Goal: Task Accomplishment & Management: Use online tool/utility

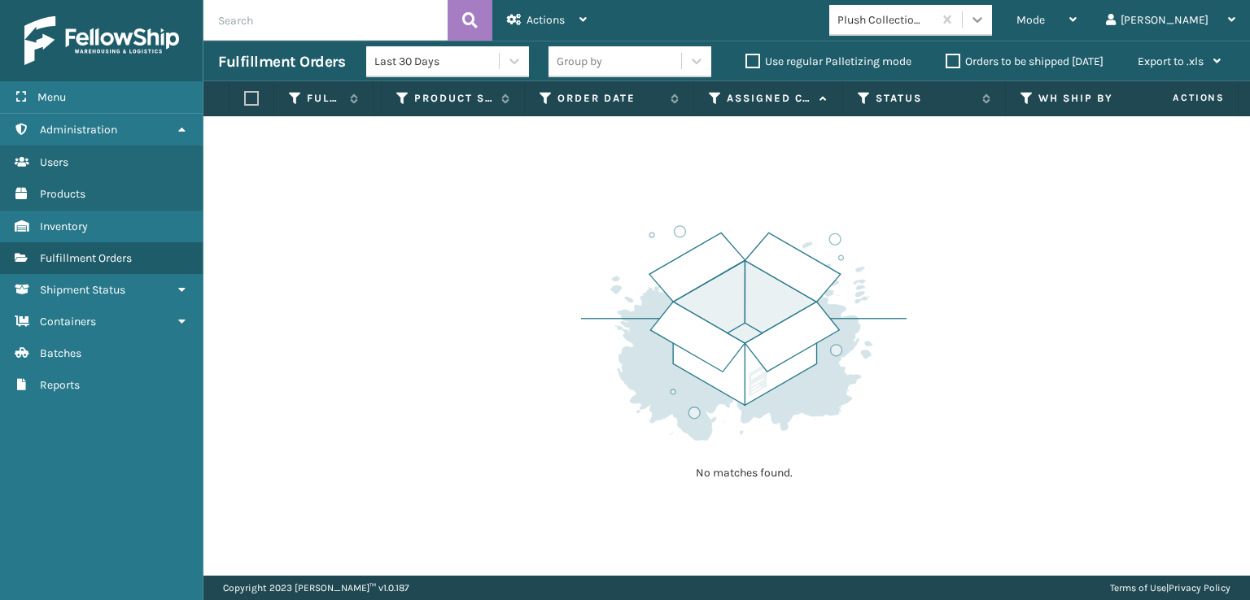
click at [985, 13] on icon at bounding box center [977, 19] width 16 height 16
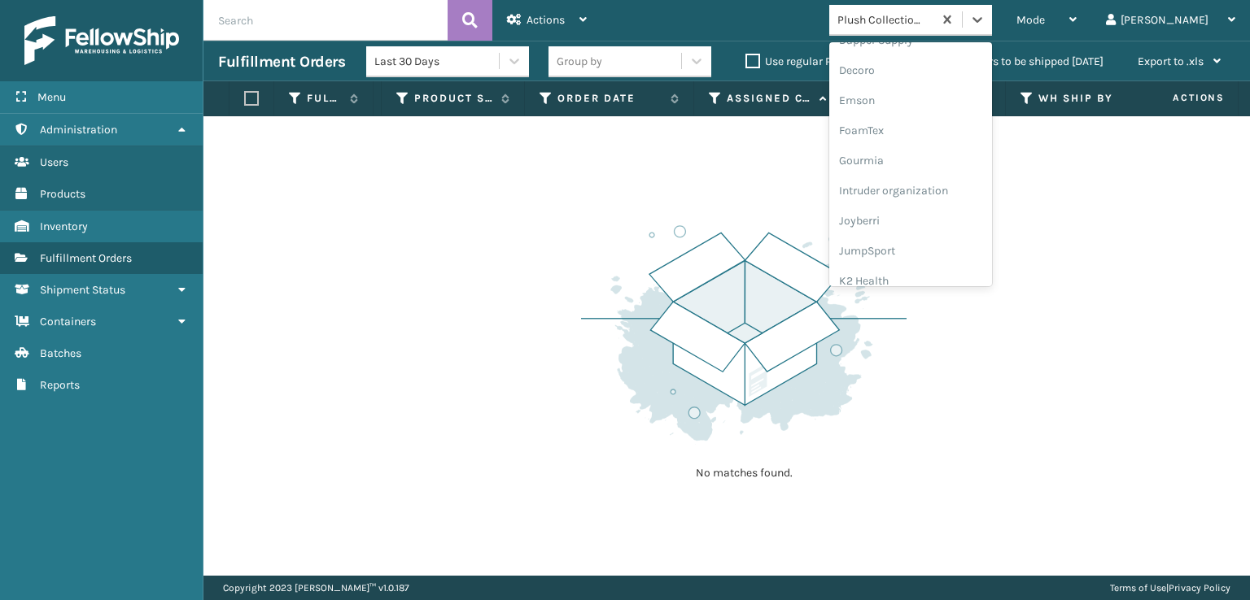
scroll to position [325, 0]
click at [954, 127] on div "FoamTex" at bounding box center [910, 126] width 163 height 30
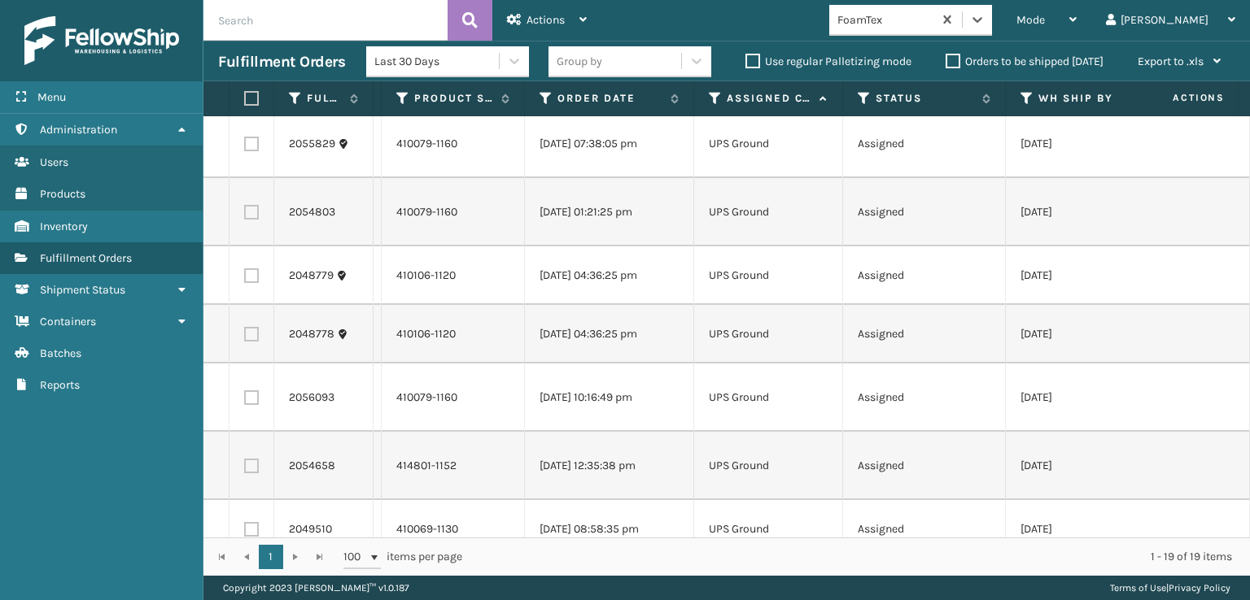
scroll to position [859, 0]
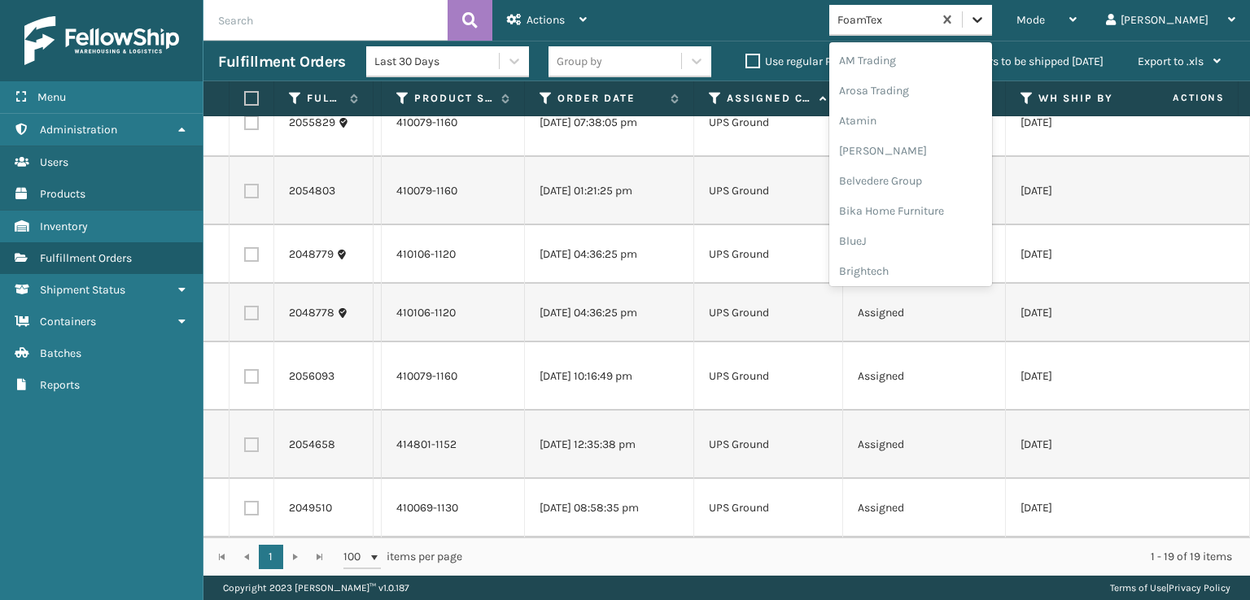
click at [985, 15] on icon at bounding box center [977, 19] width 16 height 16
click at [956, 242] on div "SleepGeekz" at bounding box center [910, 238] width 163 height 30
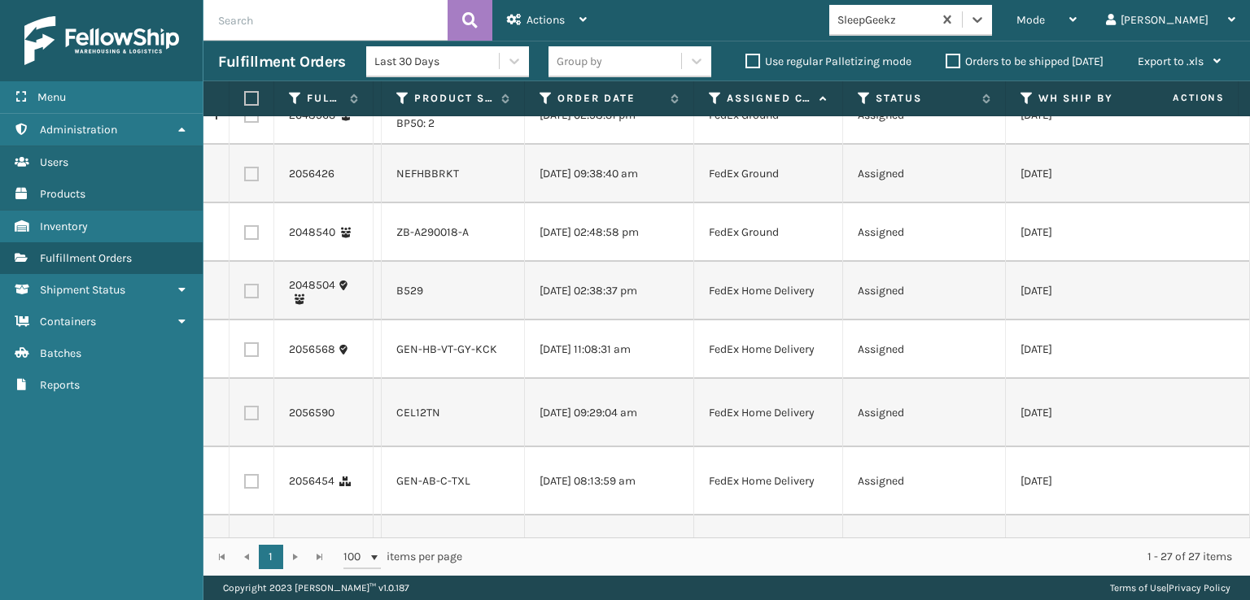
scroll to position [0, 0]
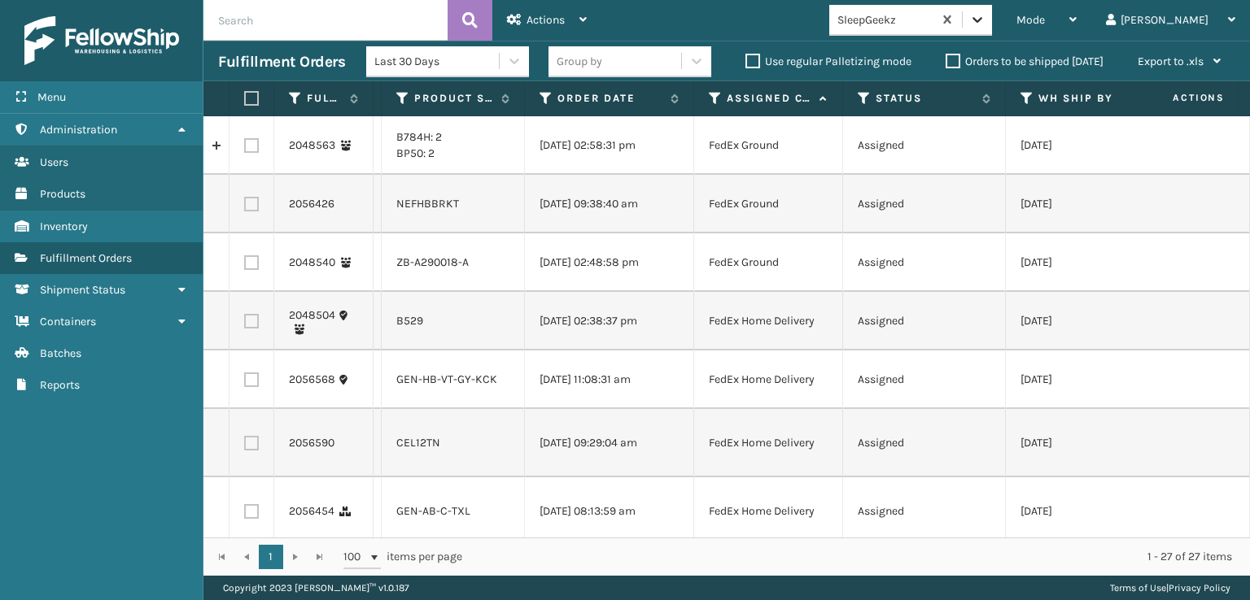
click at [992, 27] on div at bounding box center [976, 19] width 29 height 29
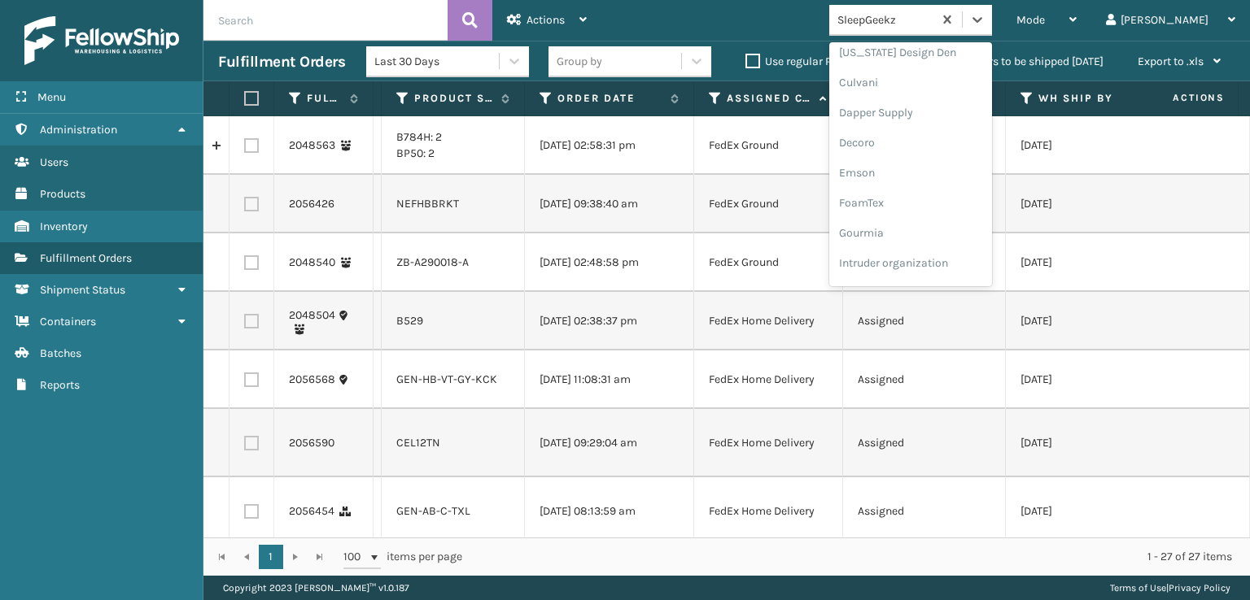
scroll to position [325, 0]
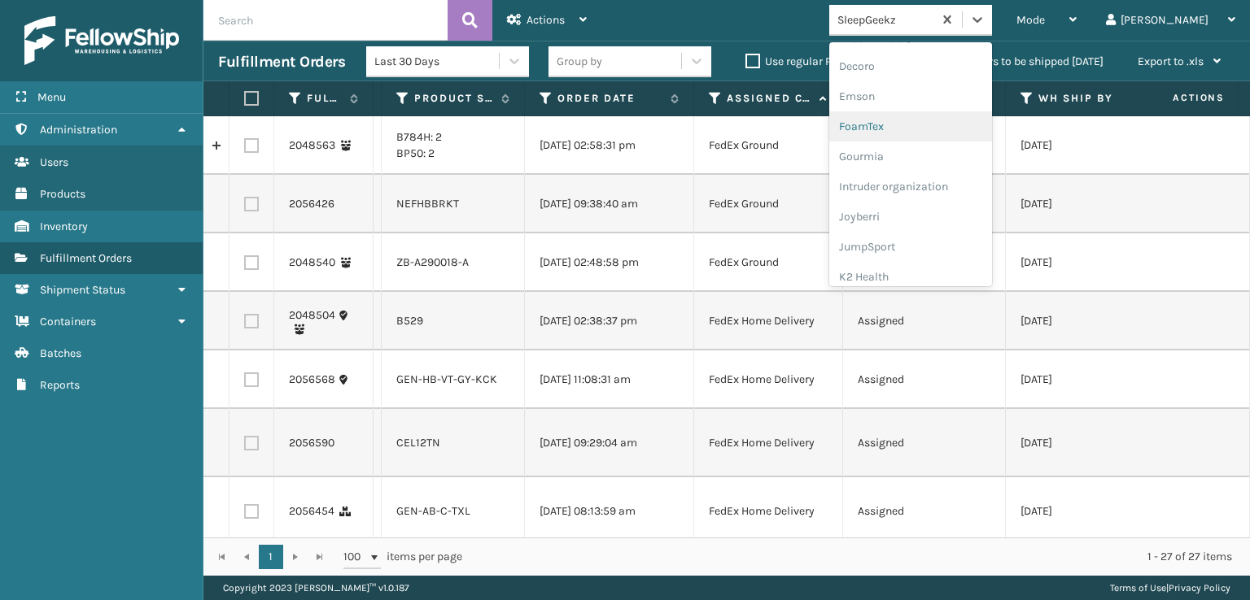
click at [958, 125] on div "FoamTex" at bounding box center [910, 126] width 163 height 30
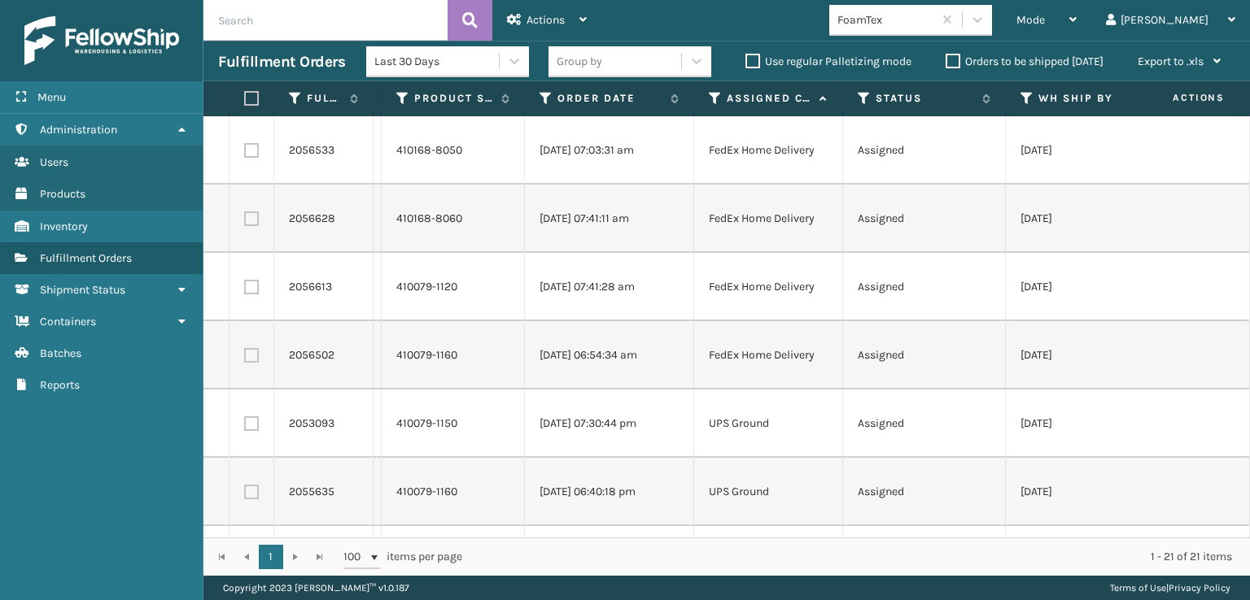
click at [249, 86] on th at bounding box center [251, 98] width 45 height 35
click at [254, 98] on label at bounding box center [249, 98] width 10 height 15
click at [245, 98] on input "checkbox" at bounding box center [244, 99] width 1 height 11
checkbox input "true"
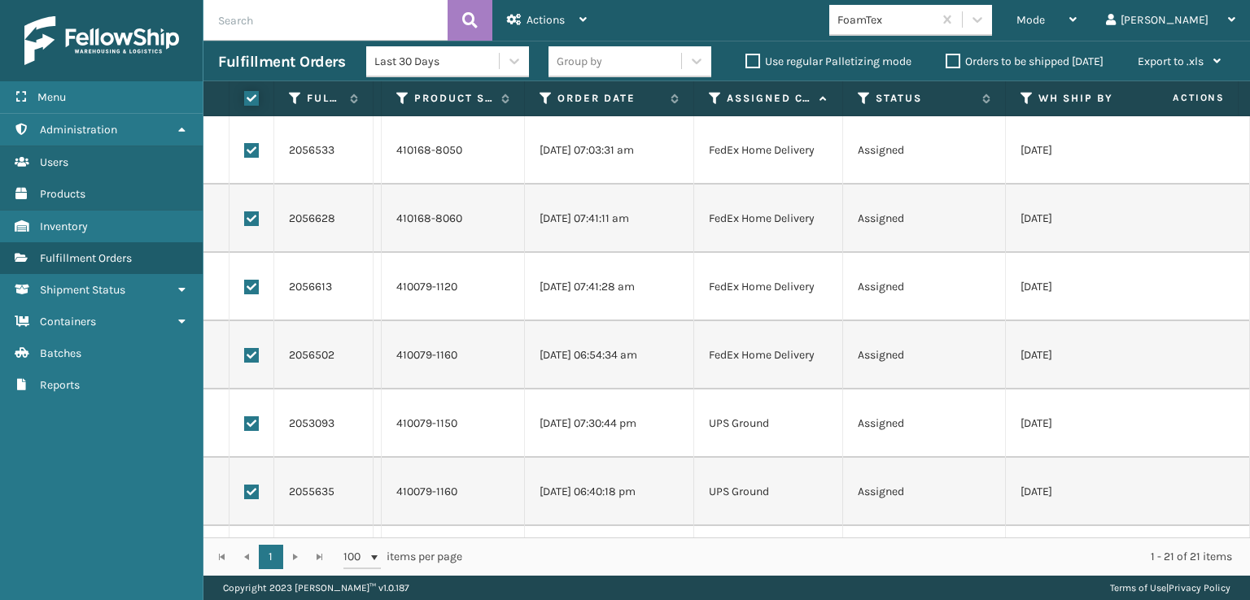
checkbox input "true"
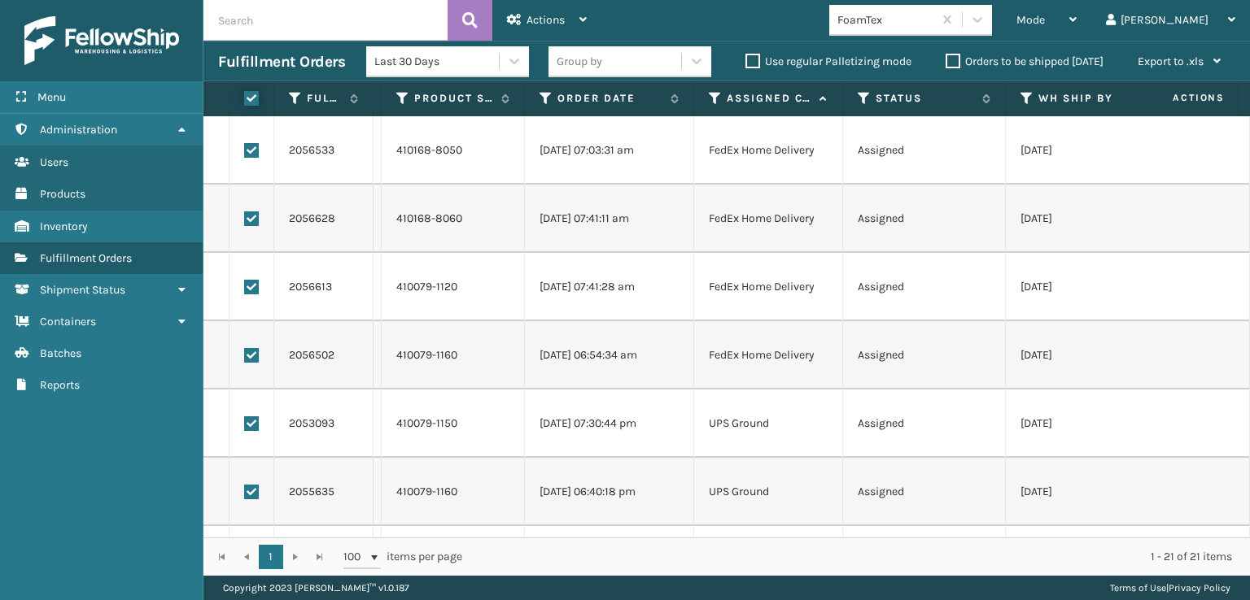
checkbox input "true"
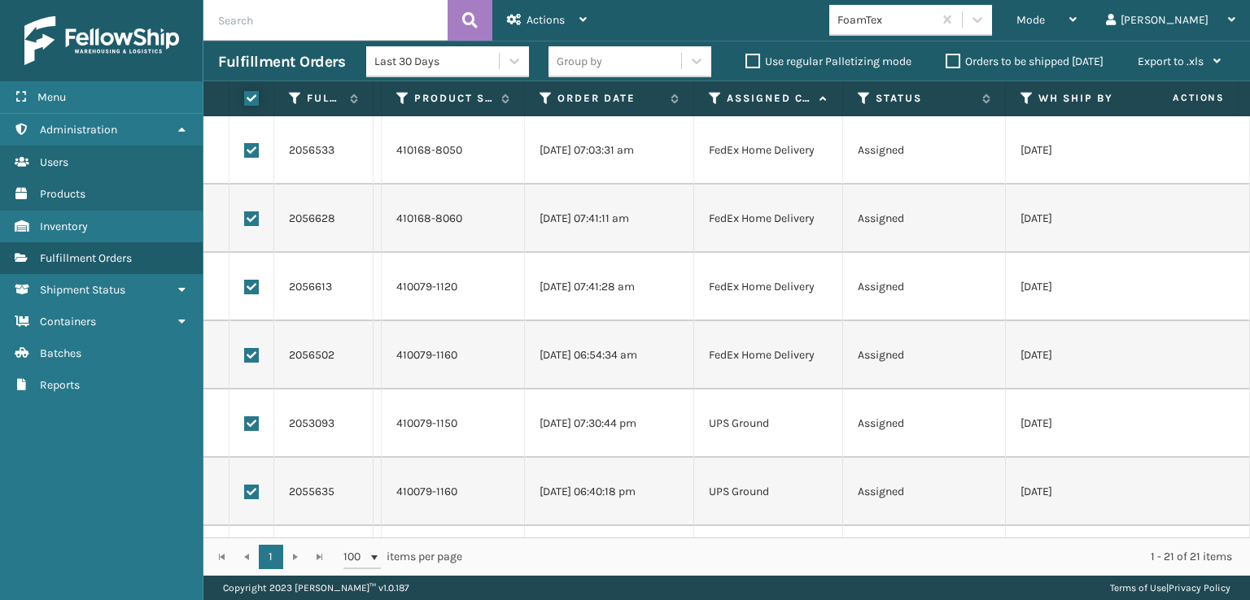
checkbox input "true"
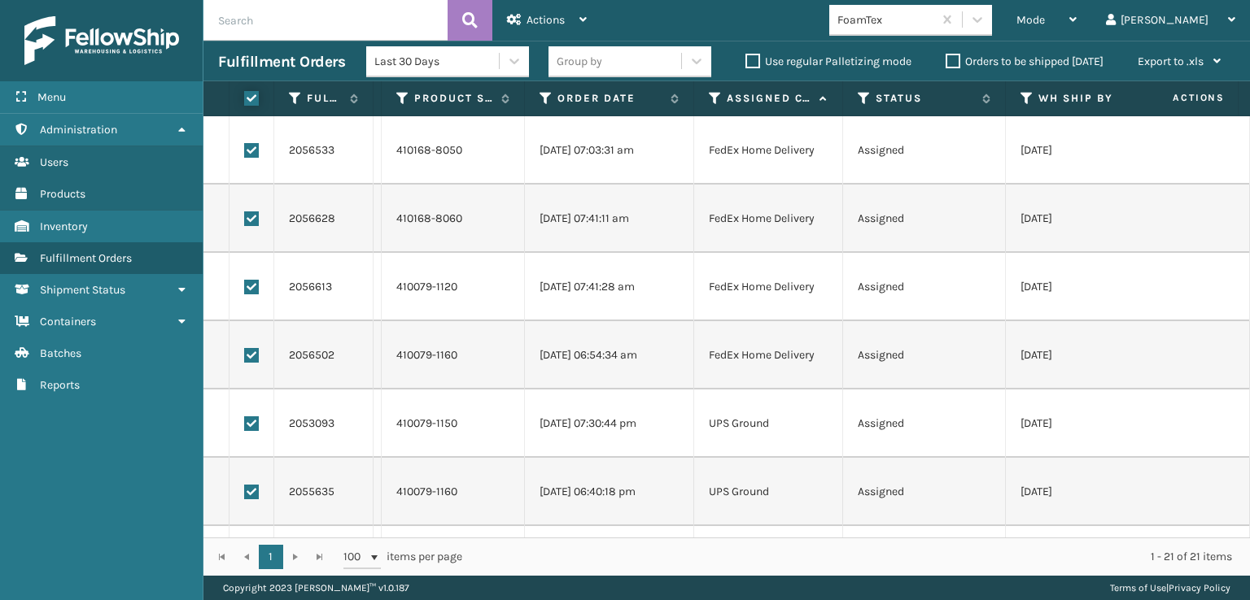
checkbox input "true"
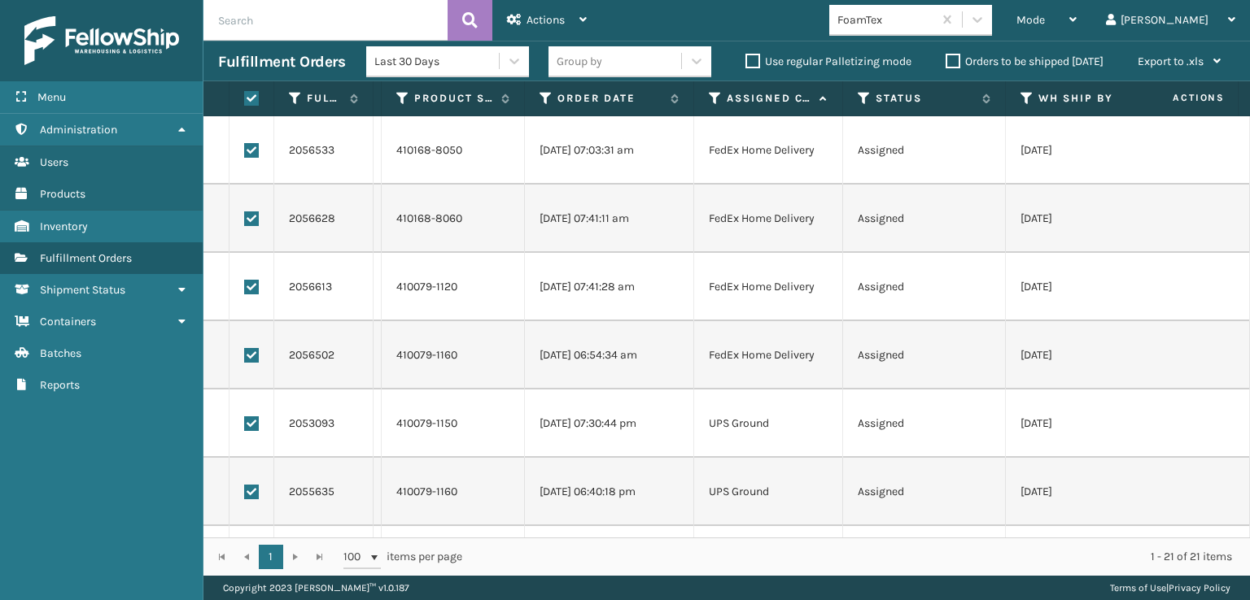
click at [251, 159] on td at bounding box center [251, 150] width 45 height 68
drag, startPoint x: 254, startPoint y: 144, endPoint x: 249, endPoint y: 161, distance: 17.8
click at [254, 146] on label at bounding box center [251, 150] width 15 height 15
click at [245, 146] on input "checkbox" at bounding box center [244, 148] width 1 height 11
checkbox input "false"
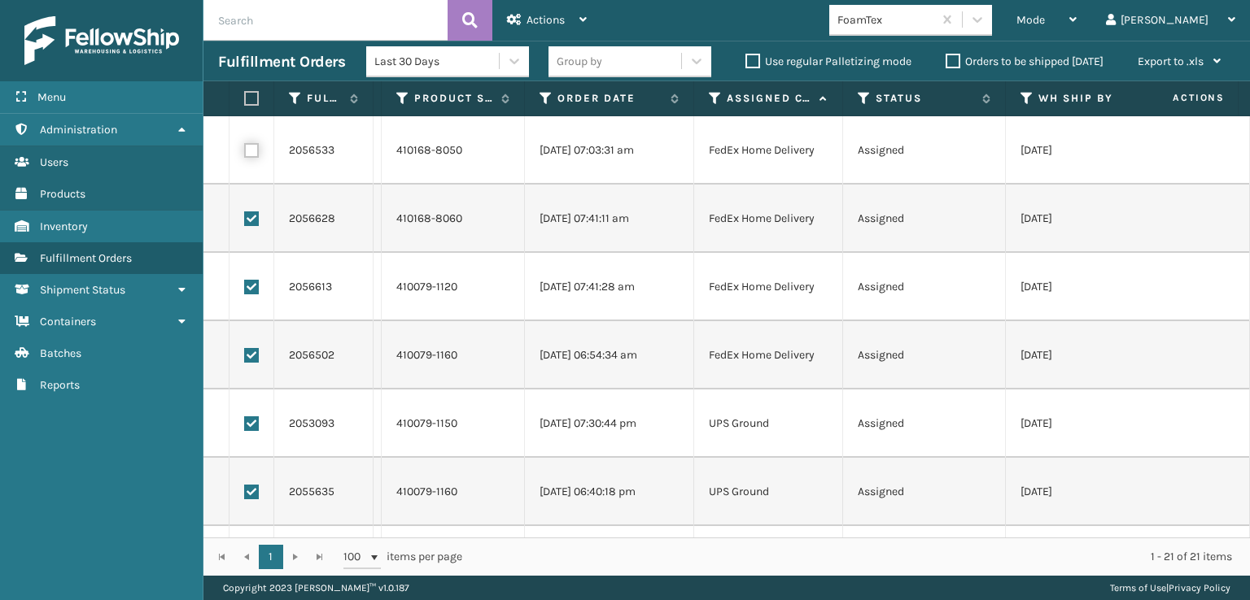
checkbox input "false"
click at [248, 217] on label at bounding box center [251, 219] width 15 height 15
click at [245, 217] on input "checkbox" at bounding box center [244, 217] width 1 height 11
checkbox input "false"
click at [251, 291] on label at bounding box center [251, 287] width 15 height 15
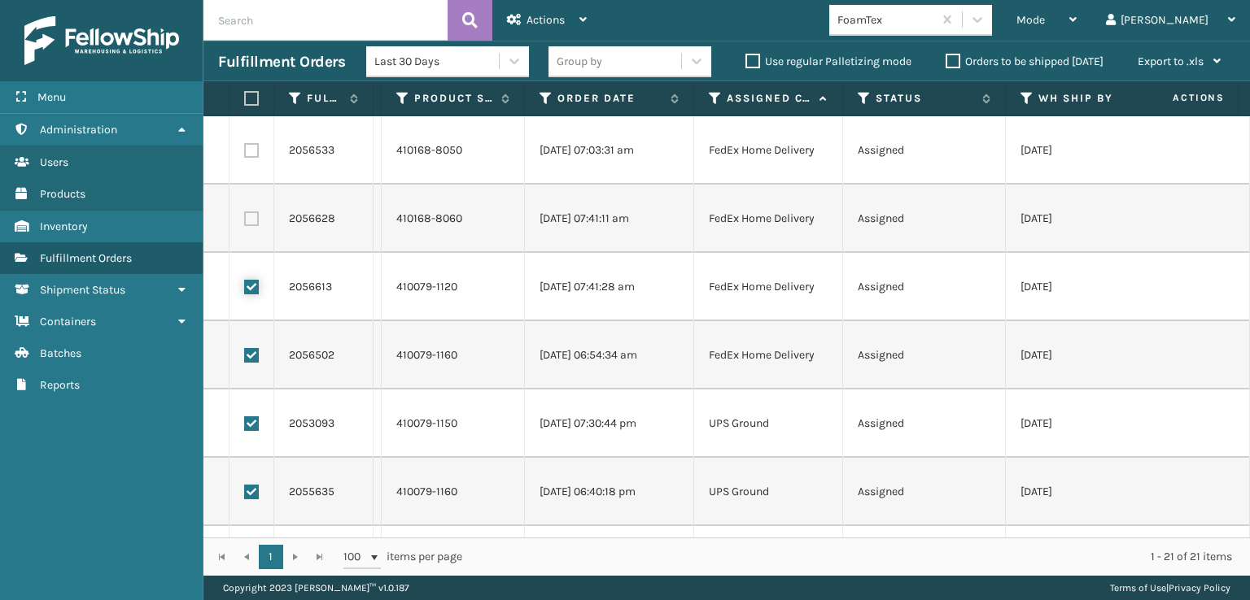
click at [245, 290] on input "checkbox" at bounding box center [244, 285] width 1 height 11
checkbox input "false"
click at [249, 361] on label at bounding box center [251, 355] width 15 height 15
click at [245, 359] on input "checkbox" at bounding box center [244, 353] width 1 height 11
checkbox input "false"
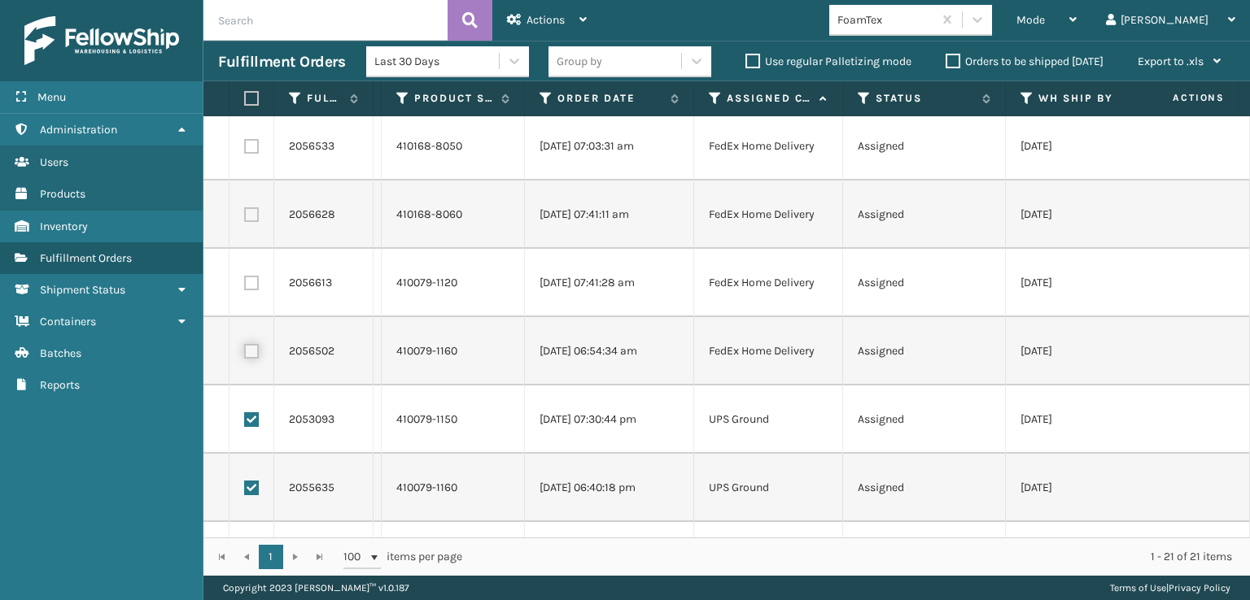
scroll to position [0, 0]
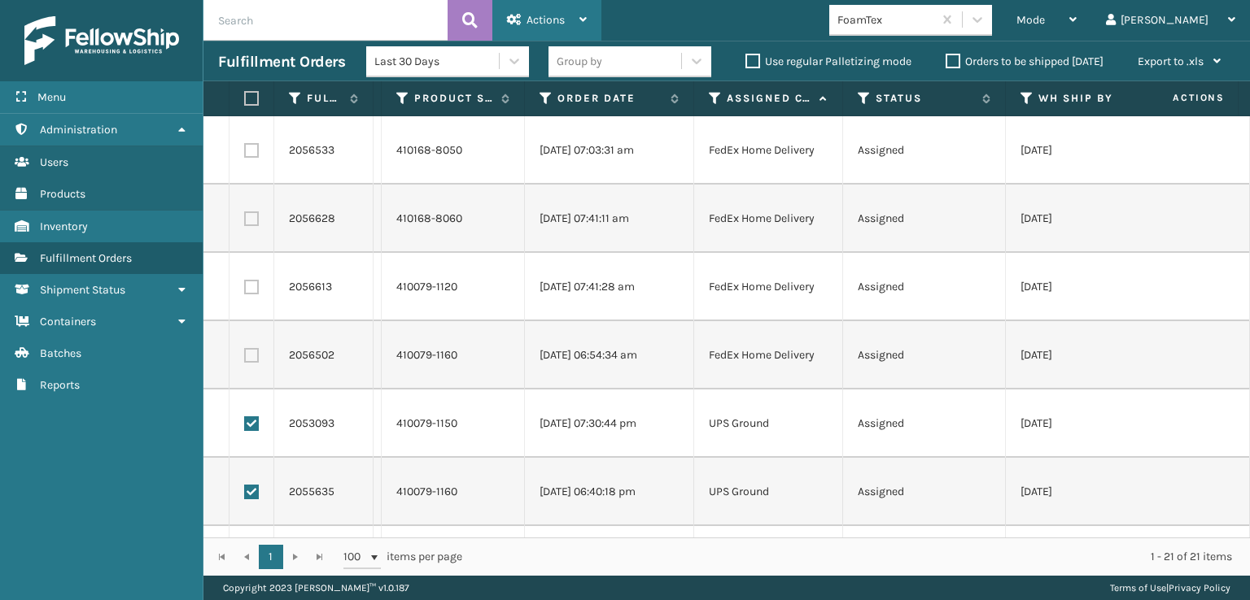
click at [562, 33] on div "Actions" at bounding box center [547, 20] width 80 height 41
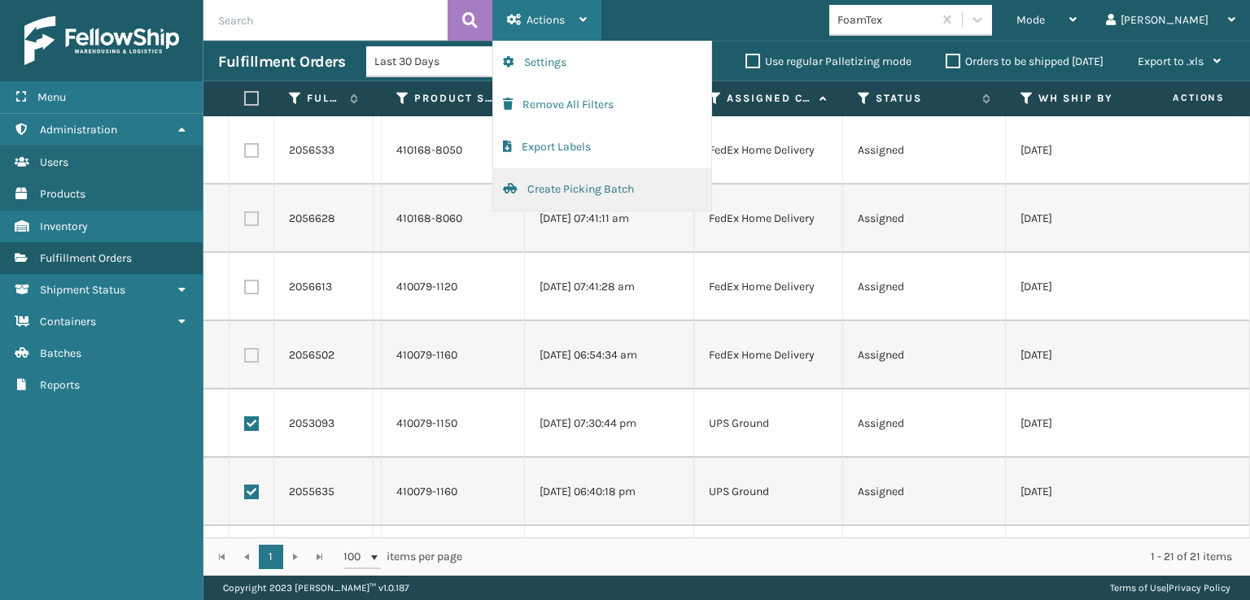
click at [564, 193] on button "Create Picking Batch" at bounding box center [602, 189] width 218 height 42
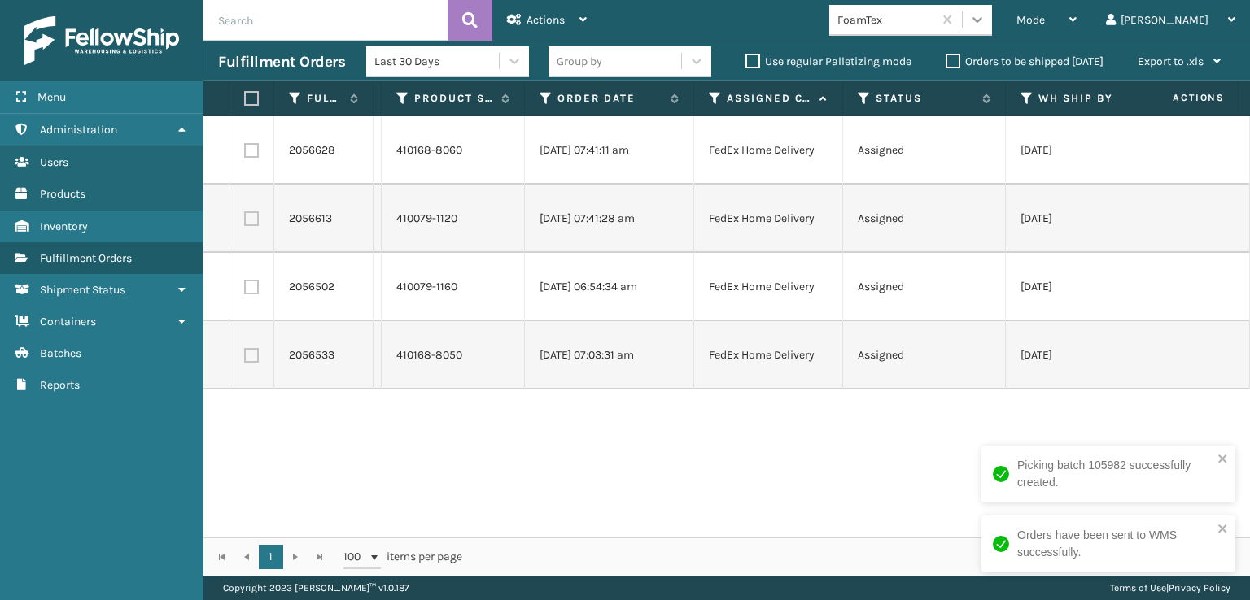
click at [992, 15] on div at bounding box center [976, 19] width 29 height 29
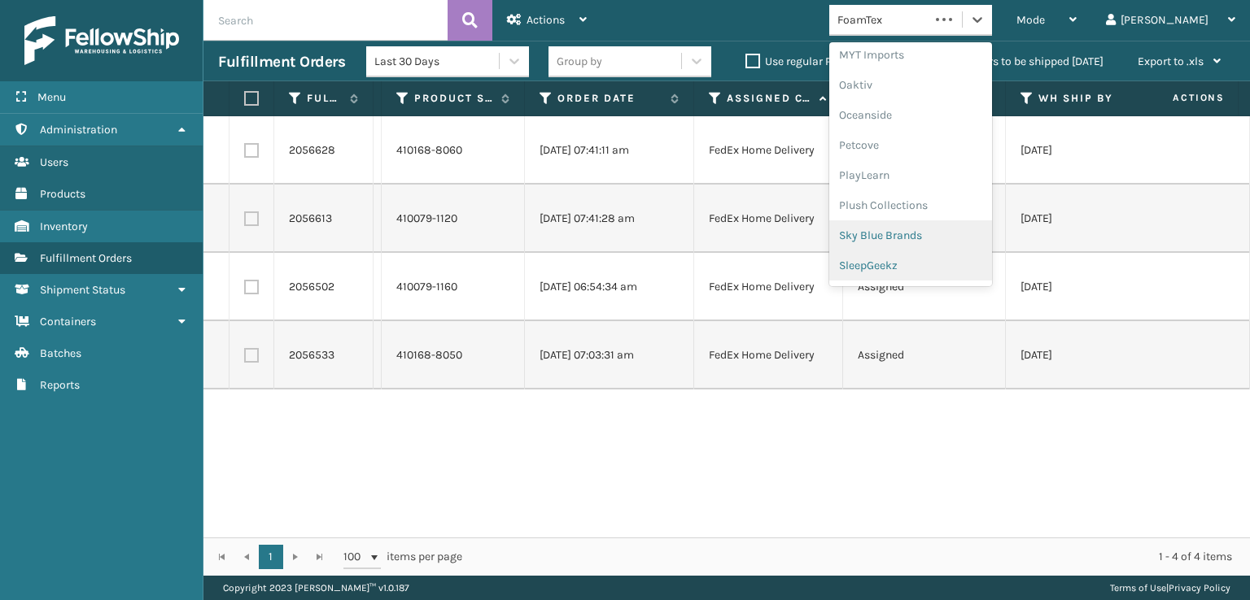
scroll to position [786, 0]
click at [939, 234] on div "SleepGeekz" at bounding box center [910, 238] width 163 height 30
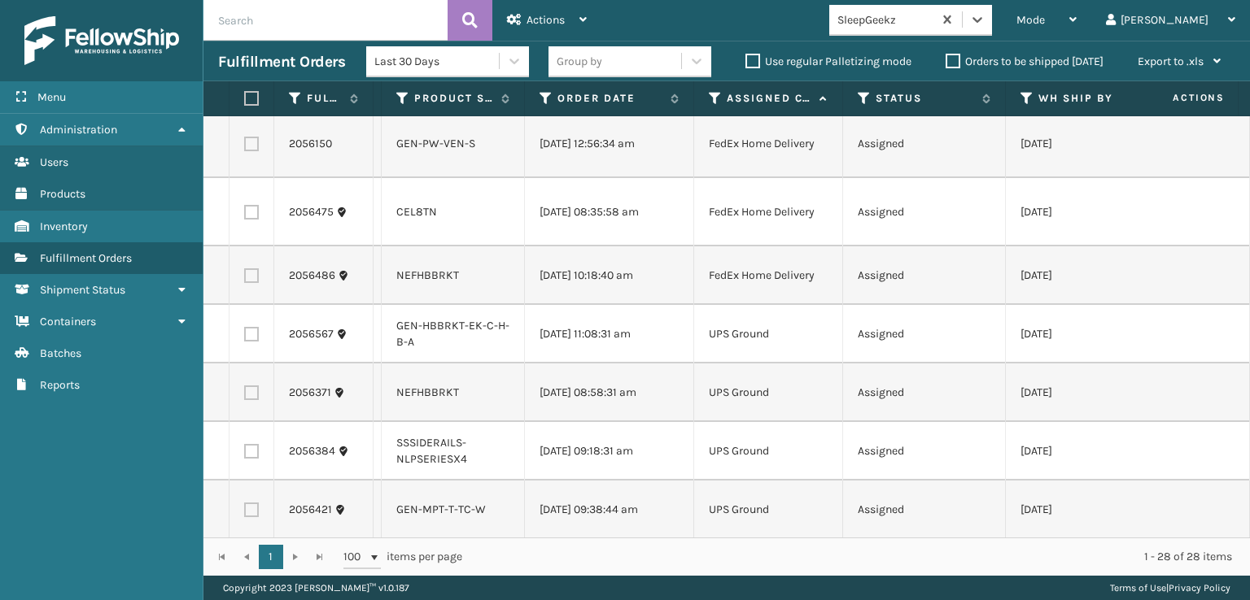
scroll to position [817, 0]
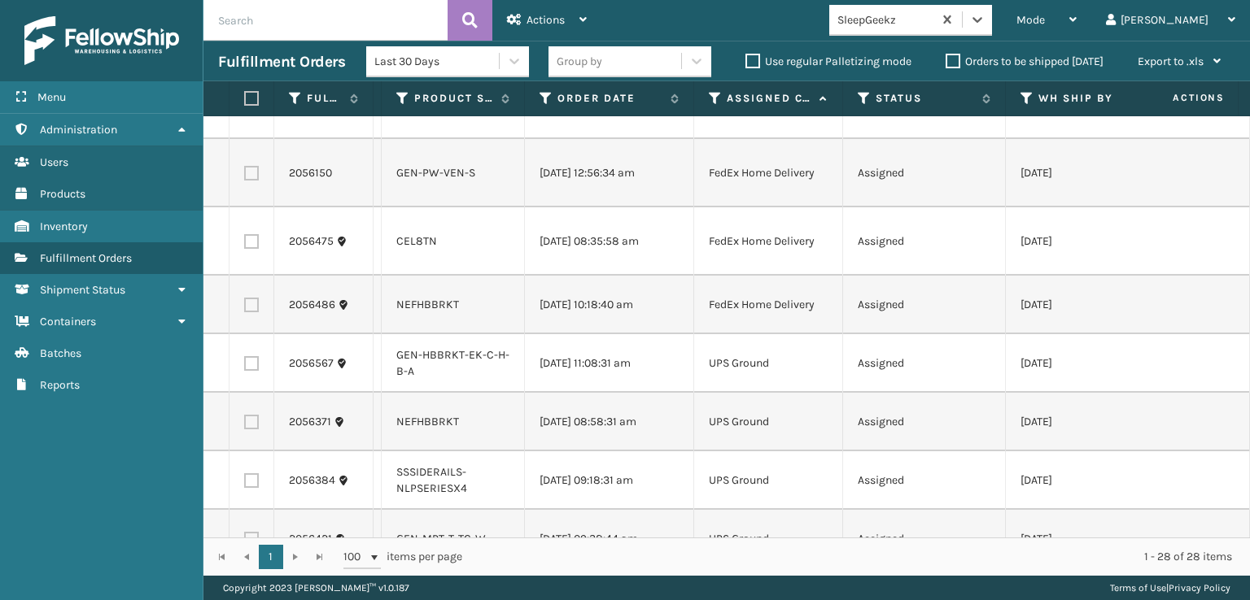
drag, startPoint x: 254, startPoint y: 293, endPoint x: 252, endPoint y: 251, distance: 41.5
click at [255, 249] on label at bounding box center [251, 241] width 15 height 15
click at [245, 245] on input "checkbox" at bounding box center [244, 239] width 1 height 11
checkbox input "true"
click at [251, 112] on label at bounding box center [251, 105] width 15 height 15
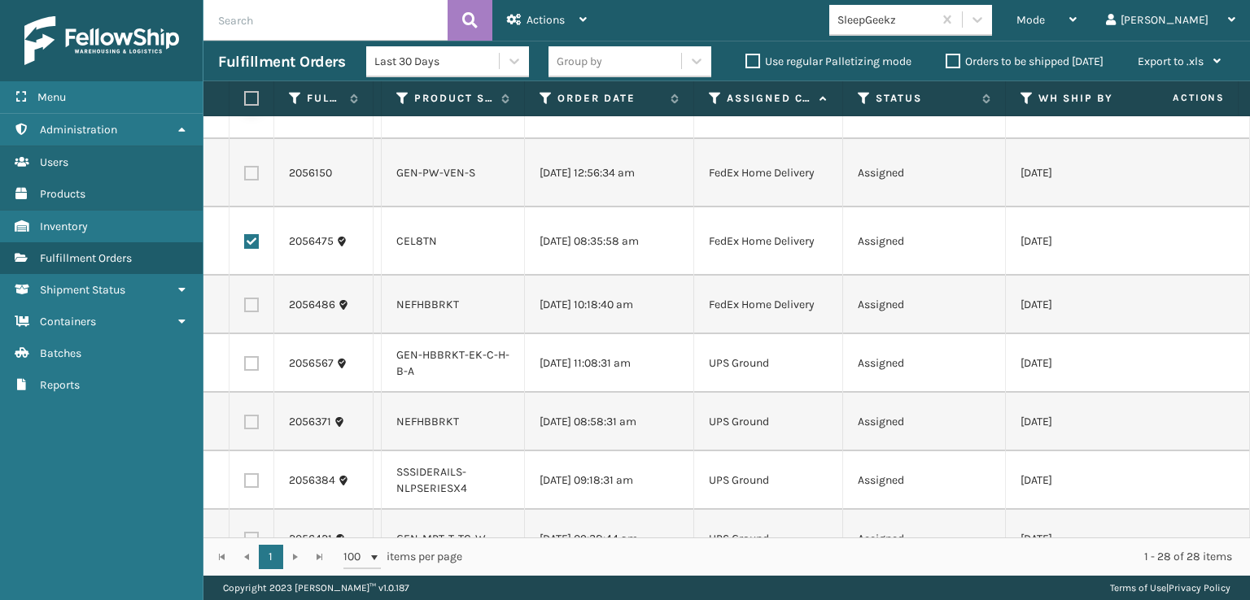
click at [245, 108] on input "checkbox" at bounding box center [244, 103] width 1 height 11
checkbox input "true"
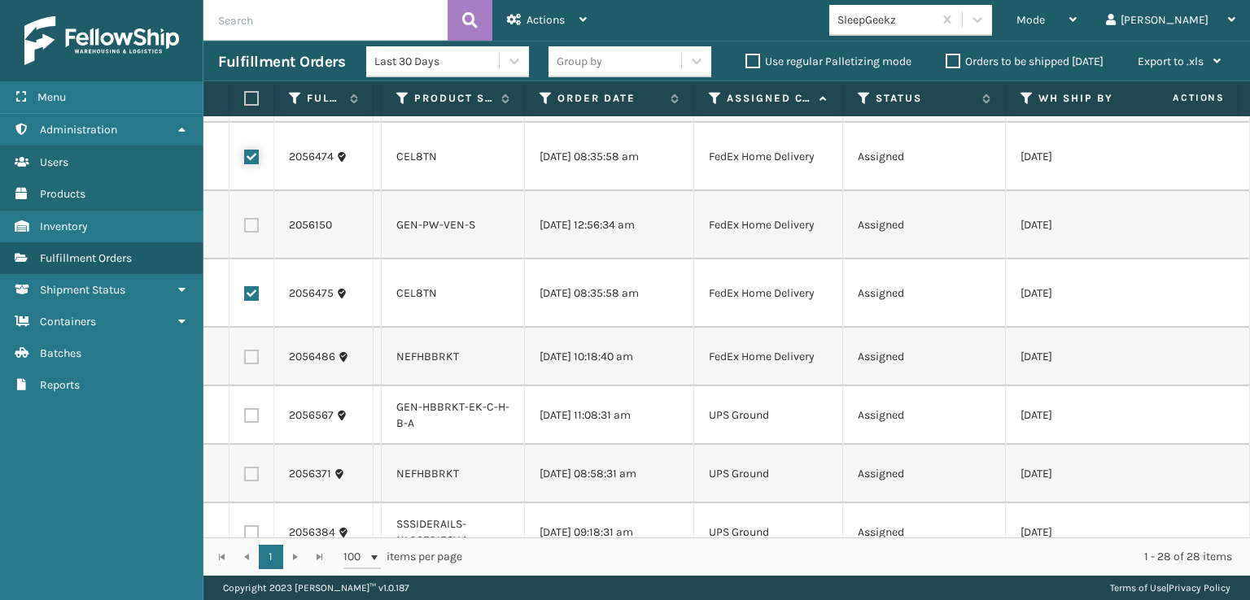
scroll to position [735, 0]
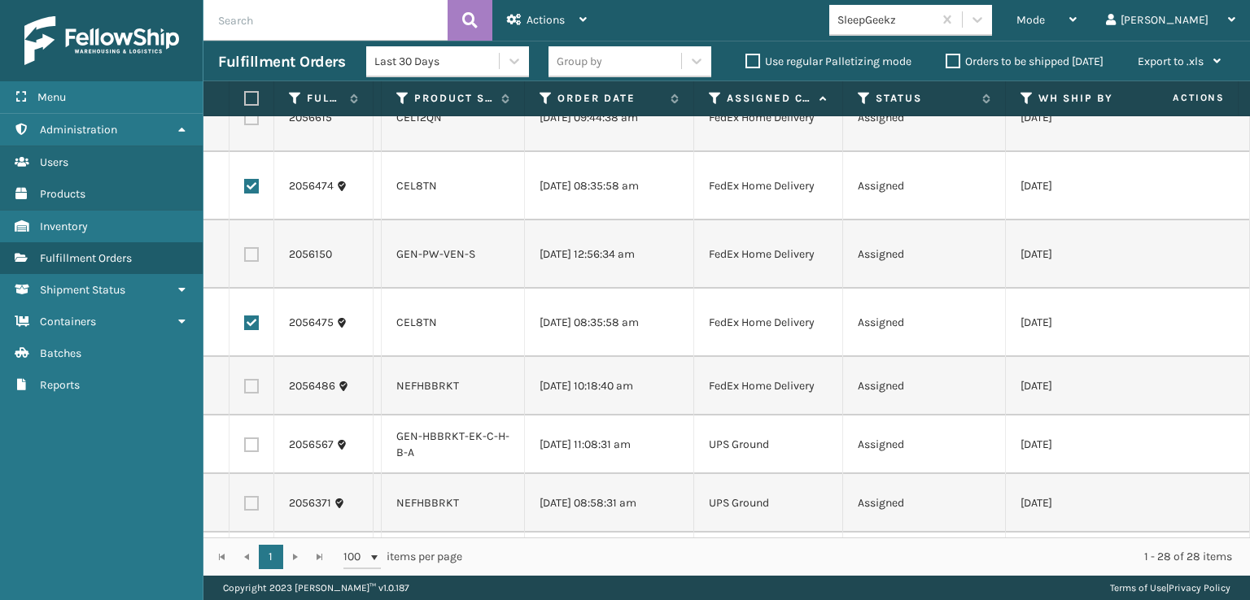
click at [249, 125] on label at bounding box center [251, 118] width 15 height 15
click at [245, 121] on input "checkbox" at bounding box center [244, 116] width 1 height 11
checkbox input "true"
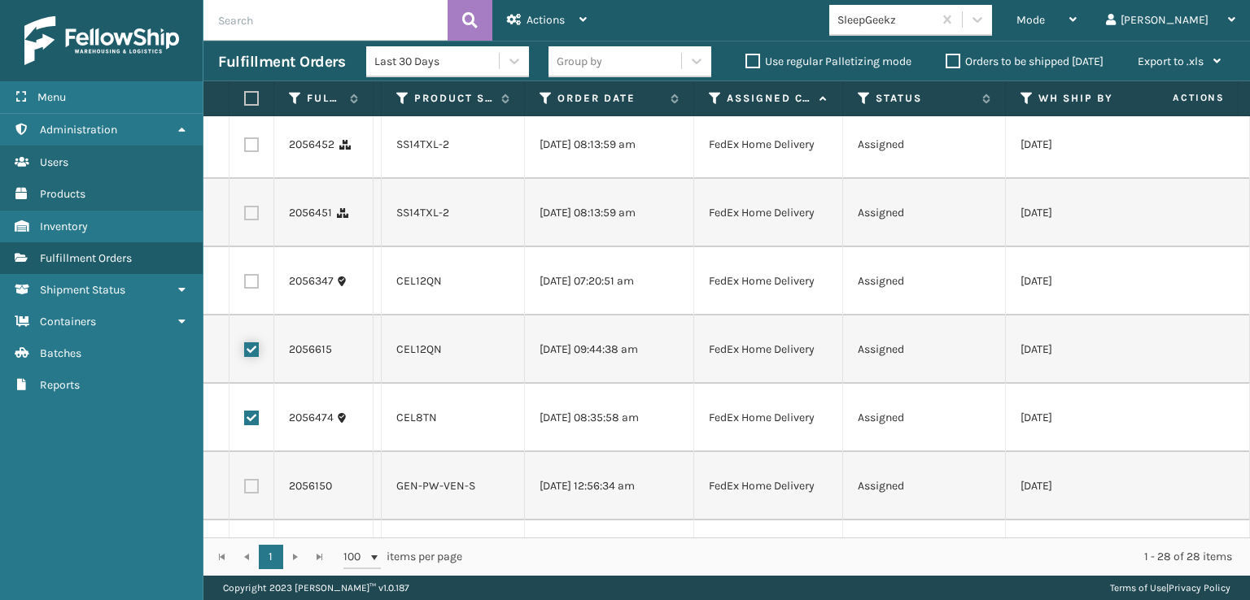
scroll to position [491, 0]
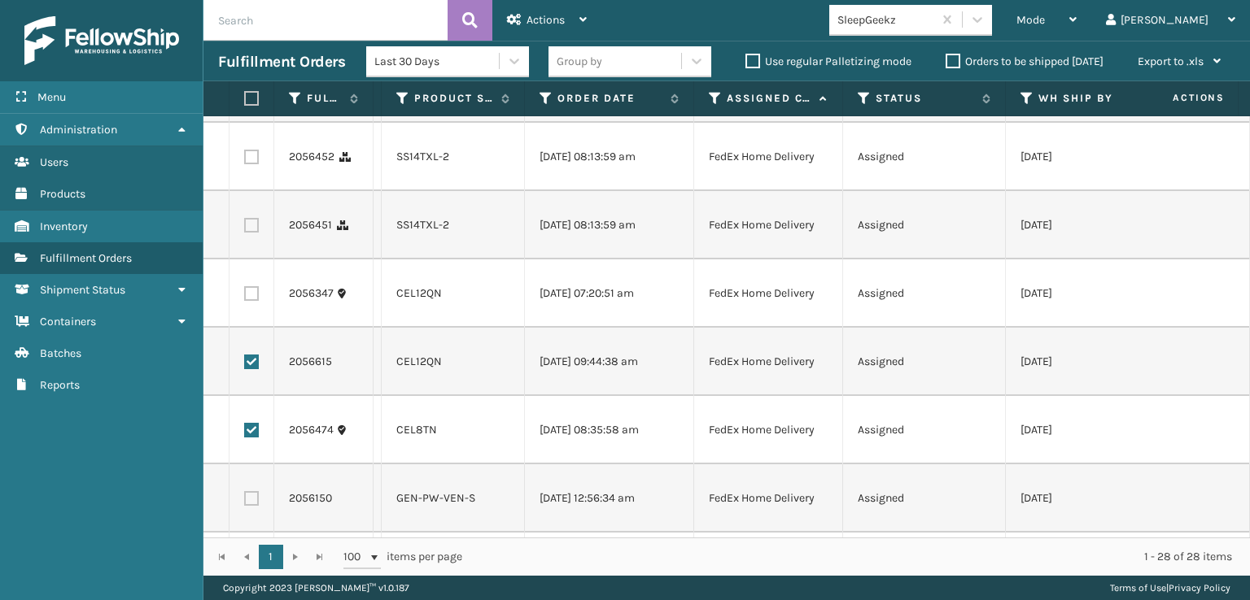
click at [253, 301] on label at bounding box center [251, 293] width 15 height 15
click at [245, 297] on input "checkbox" at bounding box center [244, 291] width 1 height 11
checkbox input "true"
click at [251, 260] on td at bounding box center [251, 225] width 45 height 68
click at [251, 233] on label at bounding box center [251, 225] width 15 height 15
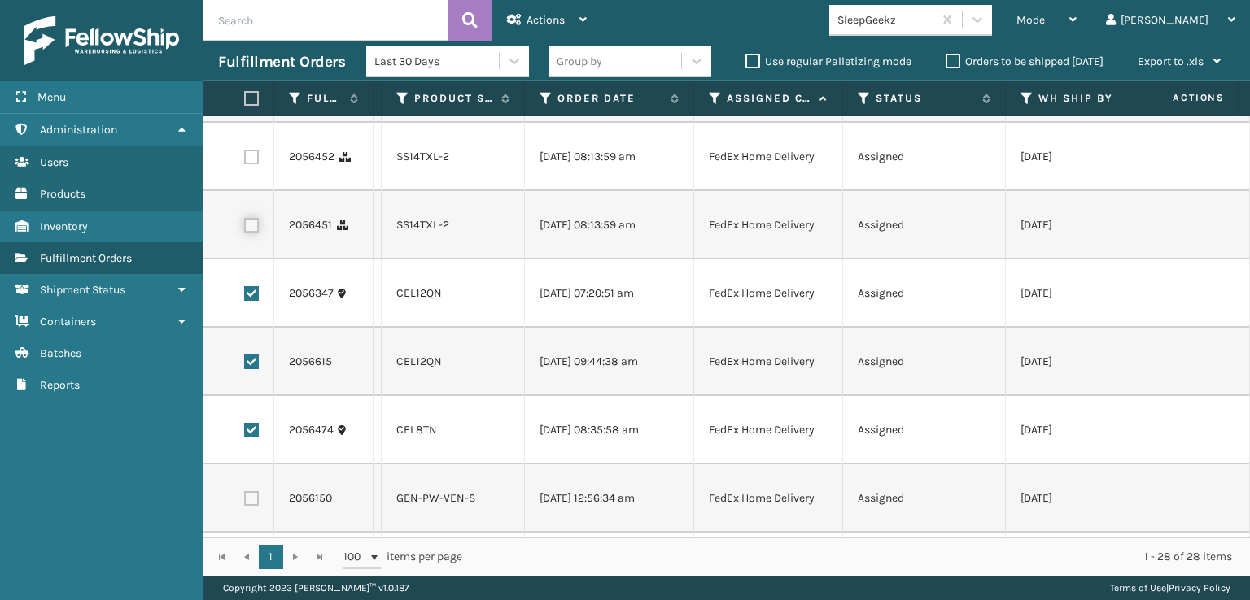
click at [245, 229] on input "checkbox" at bounding box center [244, 223] width 1 height 11
checkbox input "true"
click at [248, 164] on label at bounding box center [251, 157] width 15 height 15
click at [245, 160] on input "checkbox" at bounding box center [244, 155] width 1 height 11
checkbox input "true"
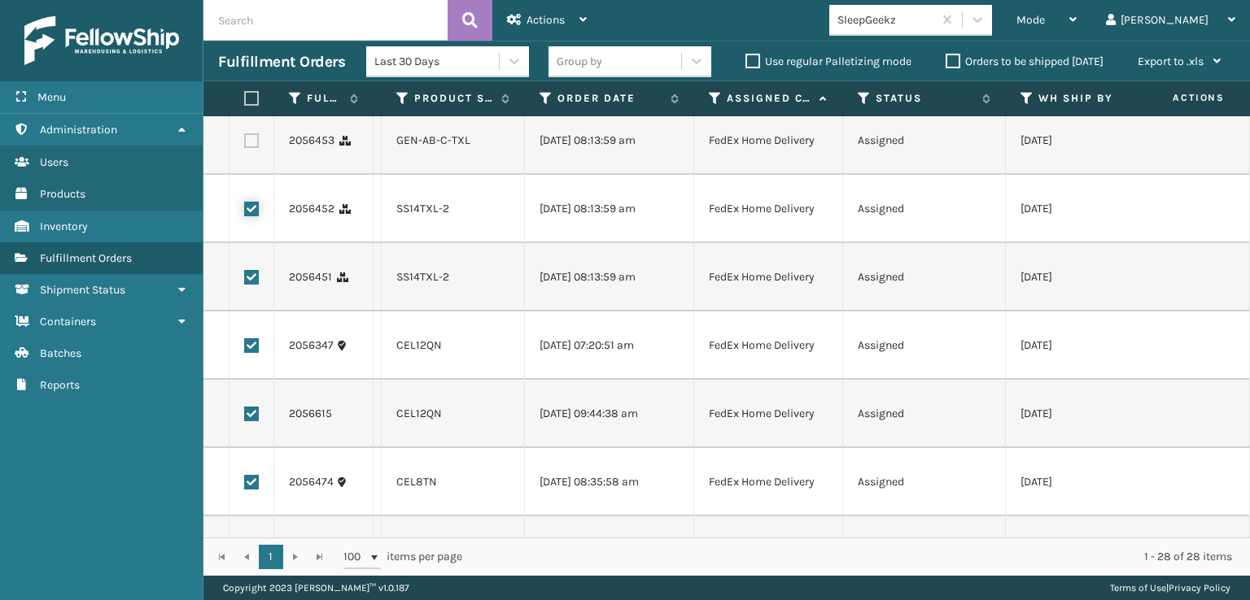
scroll to position [410, 0]
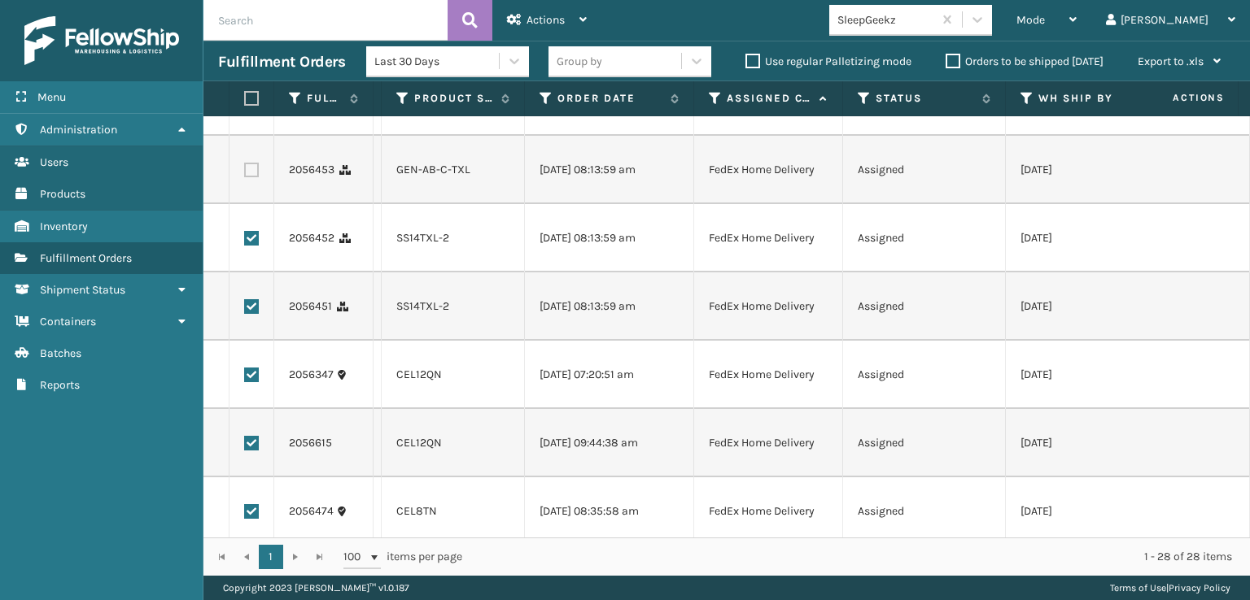
click at [255, 177] on label at bounding box center [251, 170] width 15 height 15
click at [245, 173] on input "checkbox" at bounding box center [244, 168] width 1 height 11
checkbox input "true"
click at [251, 109] on label at bounding box center [251, 101] width 15 height 15
click at [245, 105] on input "checkbox" at bounding box center [244, 99] width 1 height 11
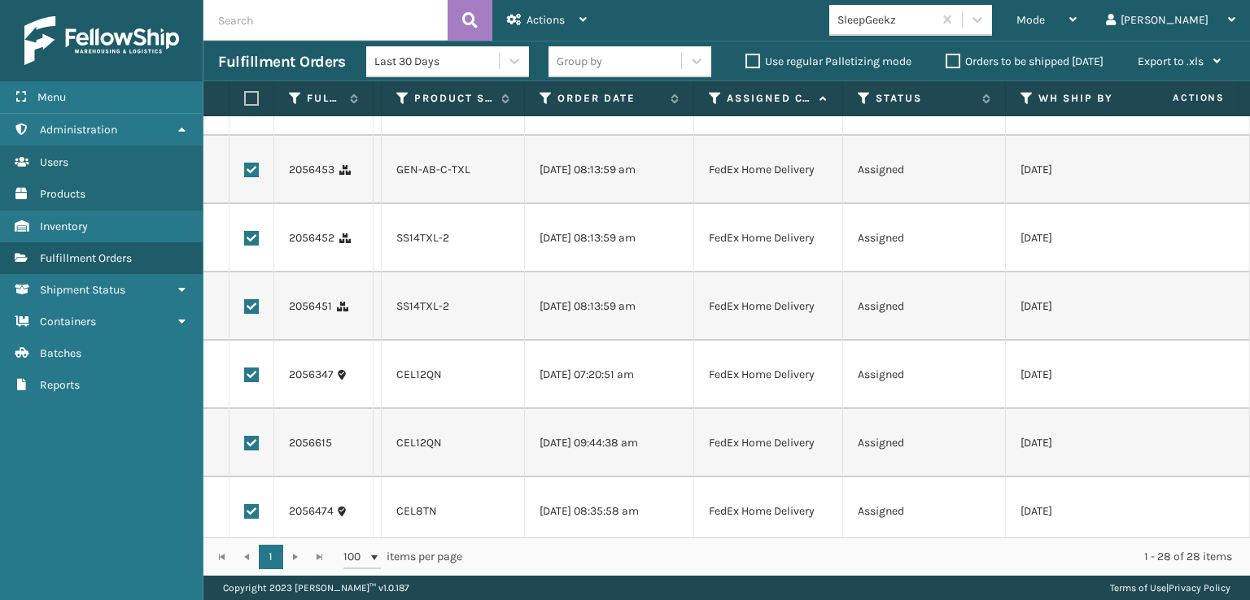
checkbox input "true"
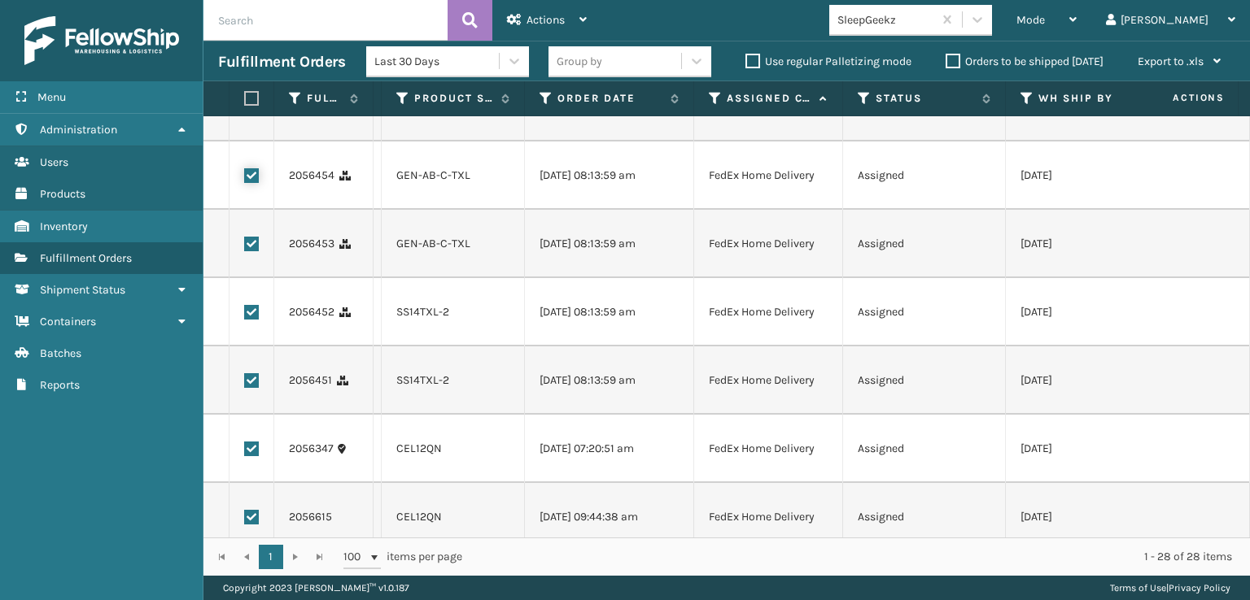
scroll to position [247, 0]
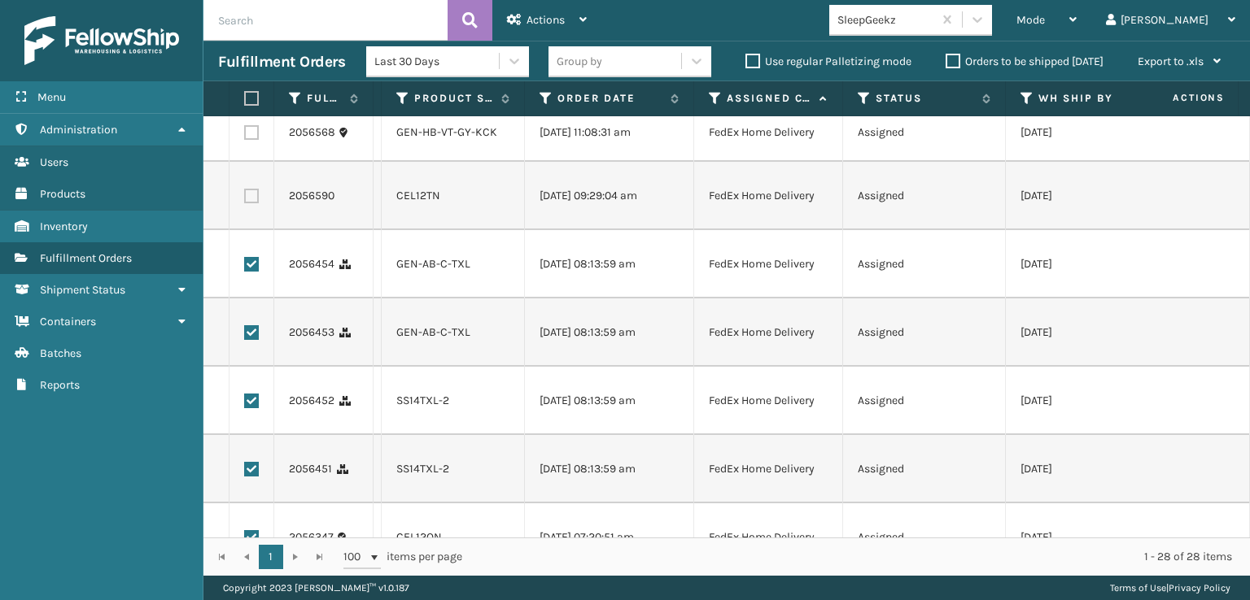
click at [253, 203] on label at bounding box center [251, 196] width 15 height 15
click at [245, 199] on input "checkbox" at bounding box center [244, 194] width 1 height 11
checkbox input "true"
drag, startPoint x: 252, startPoint y: 179, endPoint x: 245, endPoint y: 190, distance: 12.9
click at [252, 140] on label at bounding box center [251, 132] width 15 height 15
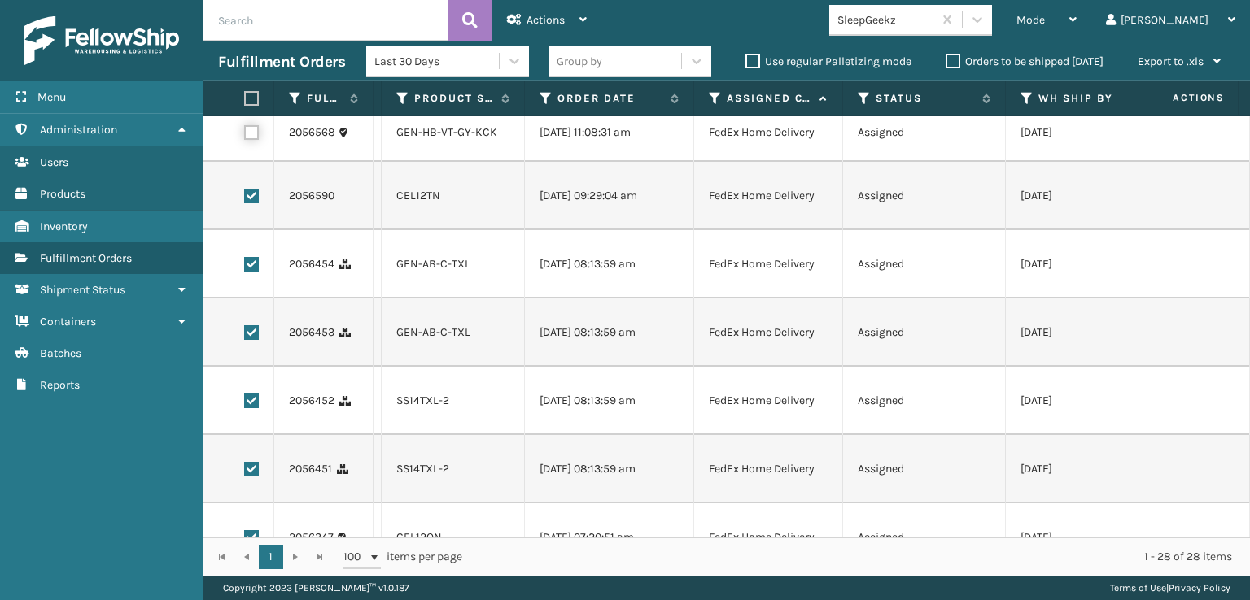
click at [245, 136] on input "checkbox" at bounding box center [244, 130] width 1 height 11
checkbox input "true"
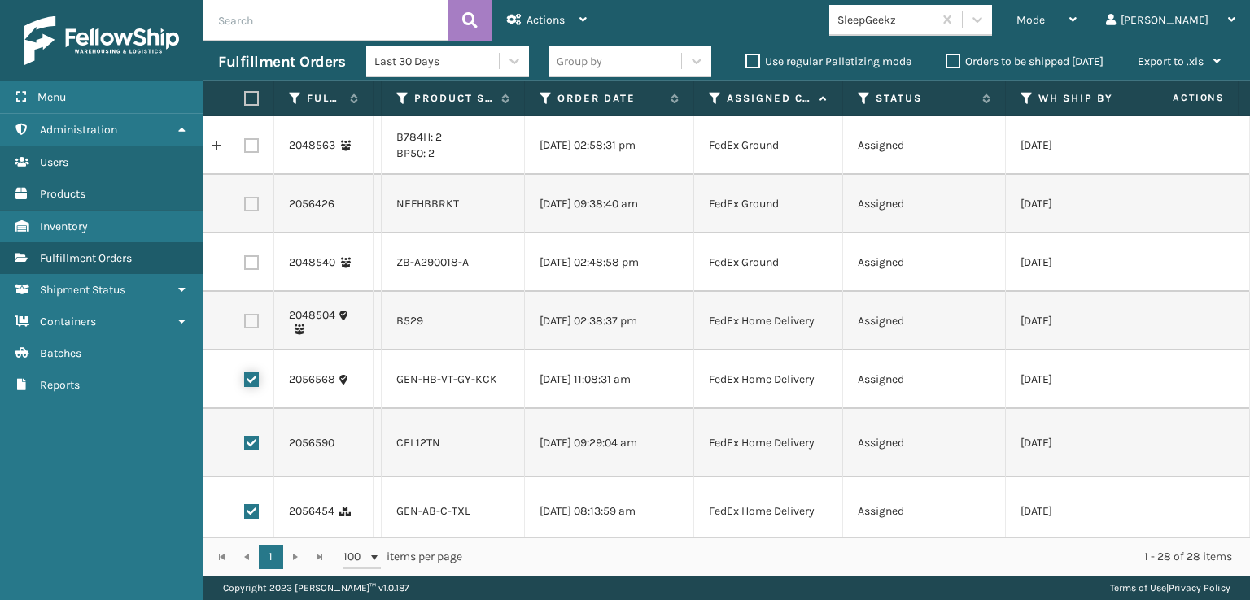
scroll to position [0, 0]
click at [576, 23] on div "Actions" at bounding box center [547, 20] width 80 height 41
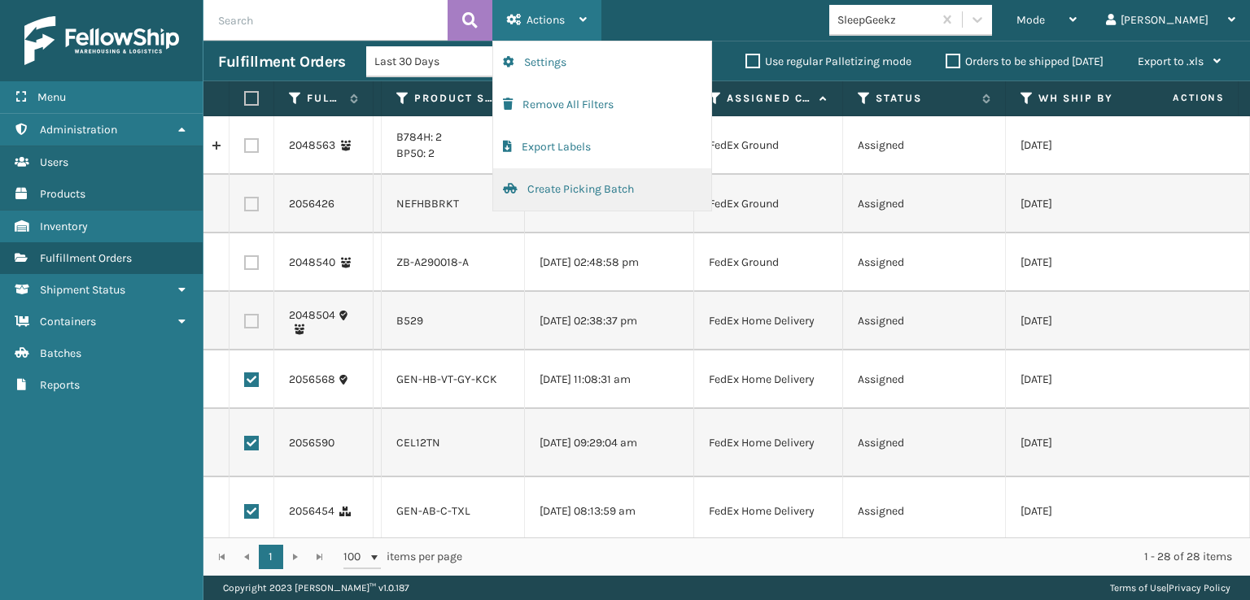
click at [566, 183] on button "Create Picking Batch" at bounding box center [602, 189] width 218 height 42
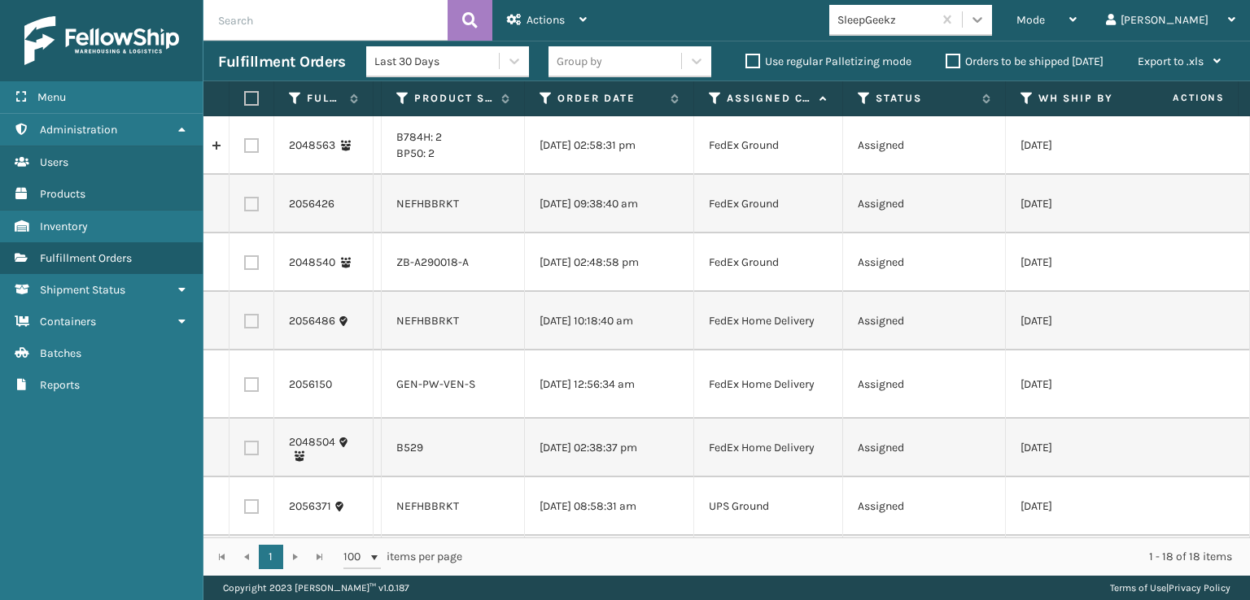
click at [985, 23] on icon at bounding box center [977, 19] width 16 height 16
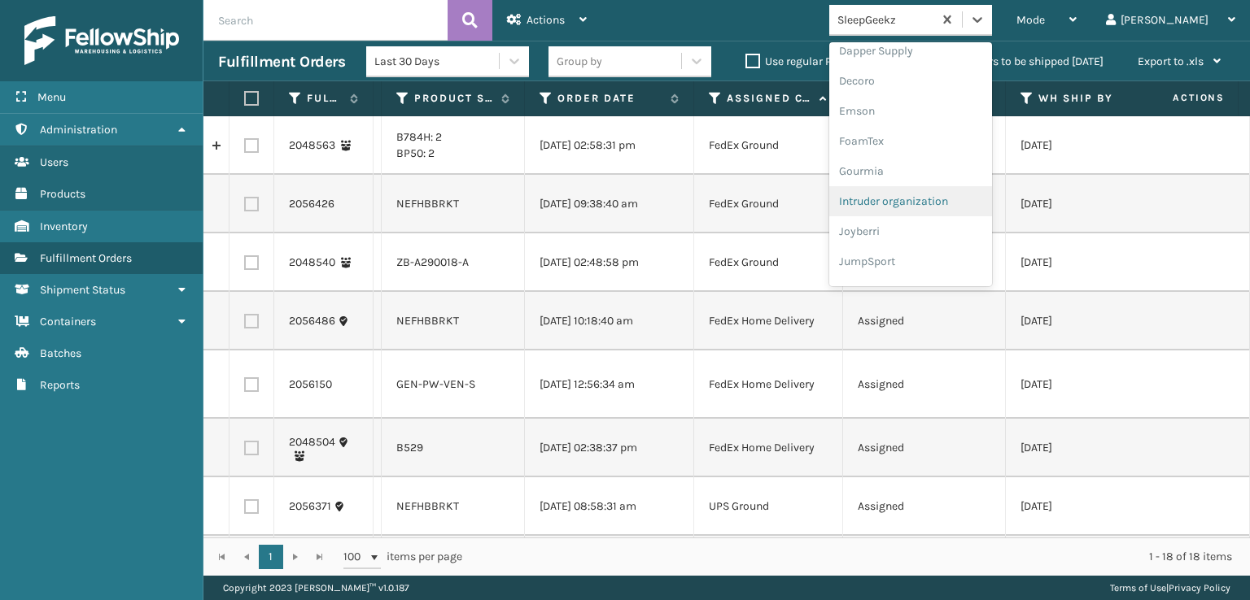
scroll to position [325, 0]
click at [934, 128] on div "FoamTex" at bounding box center [910, 126] width 163 height 30
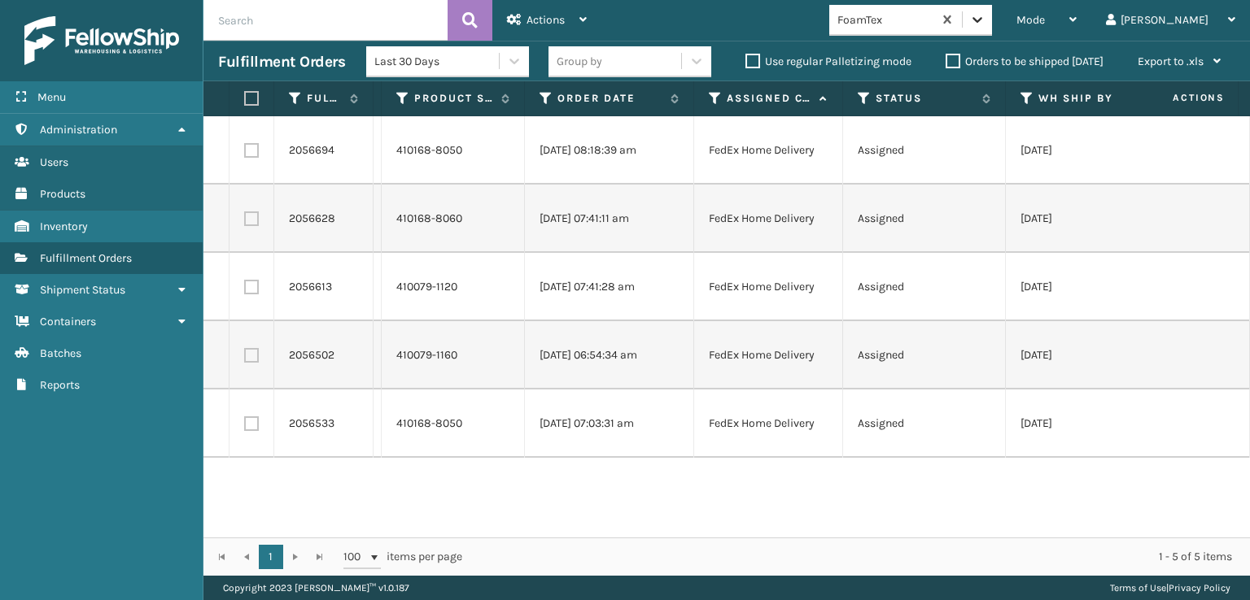
click at [992, 30] on div at bounding box center [976, 19] width 29 height 29
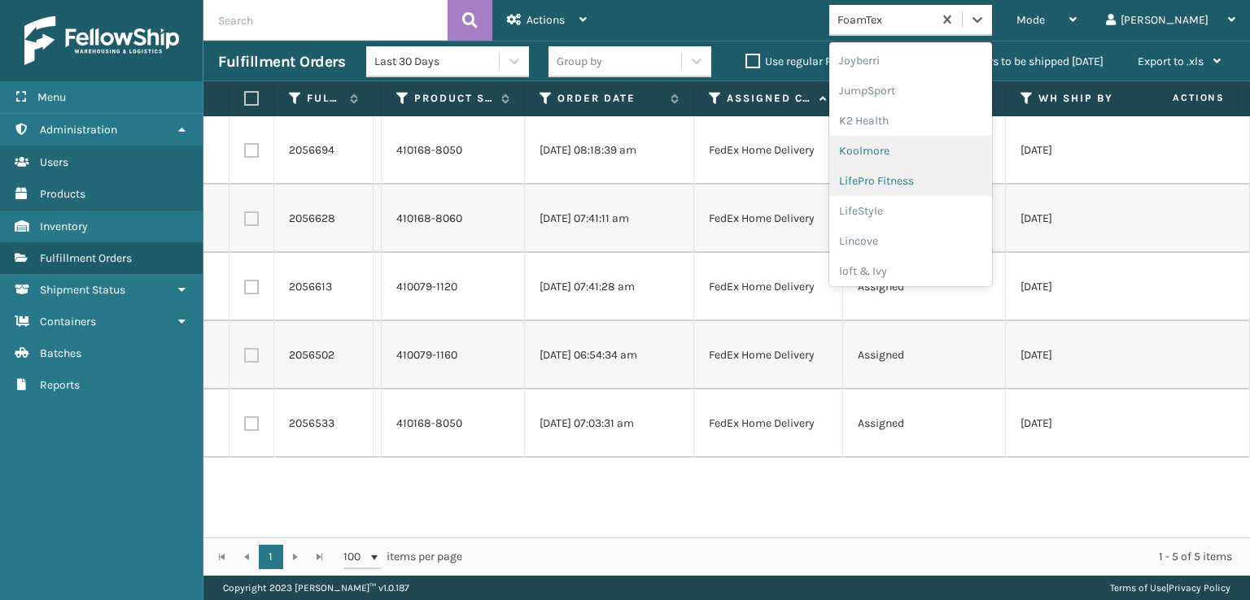
scroll to position [514, 0]
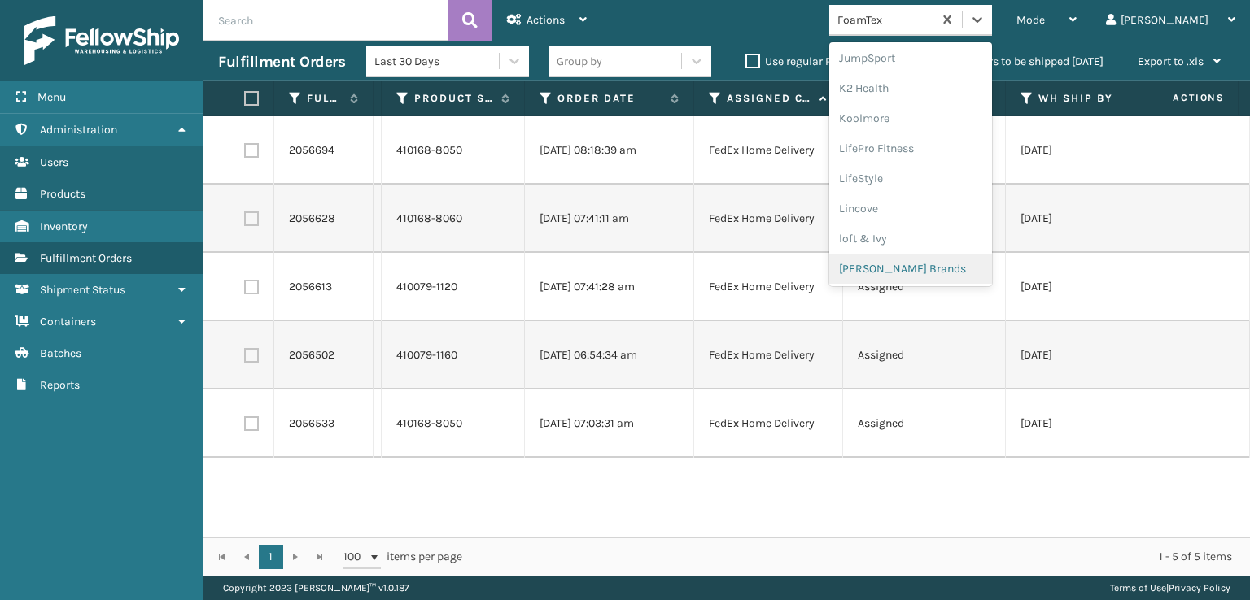
click at [963, 261] on div "[PERSON_NAME] Brands" at bounding box center [910, 269] width 163 height 30
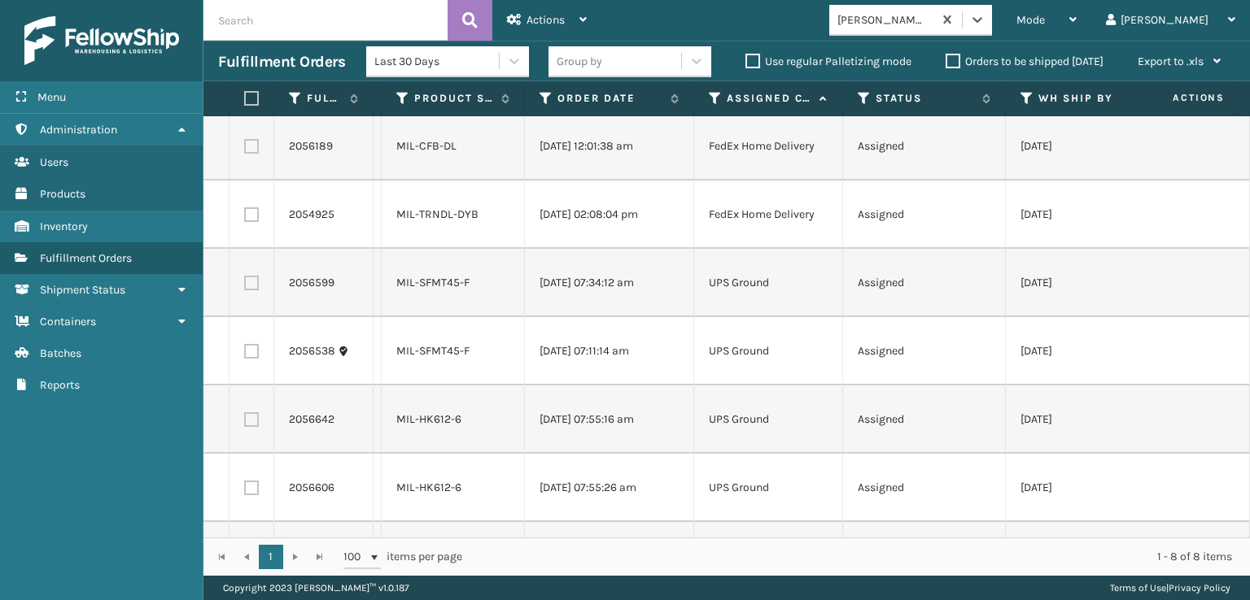
scroll to position [0, 0]
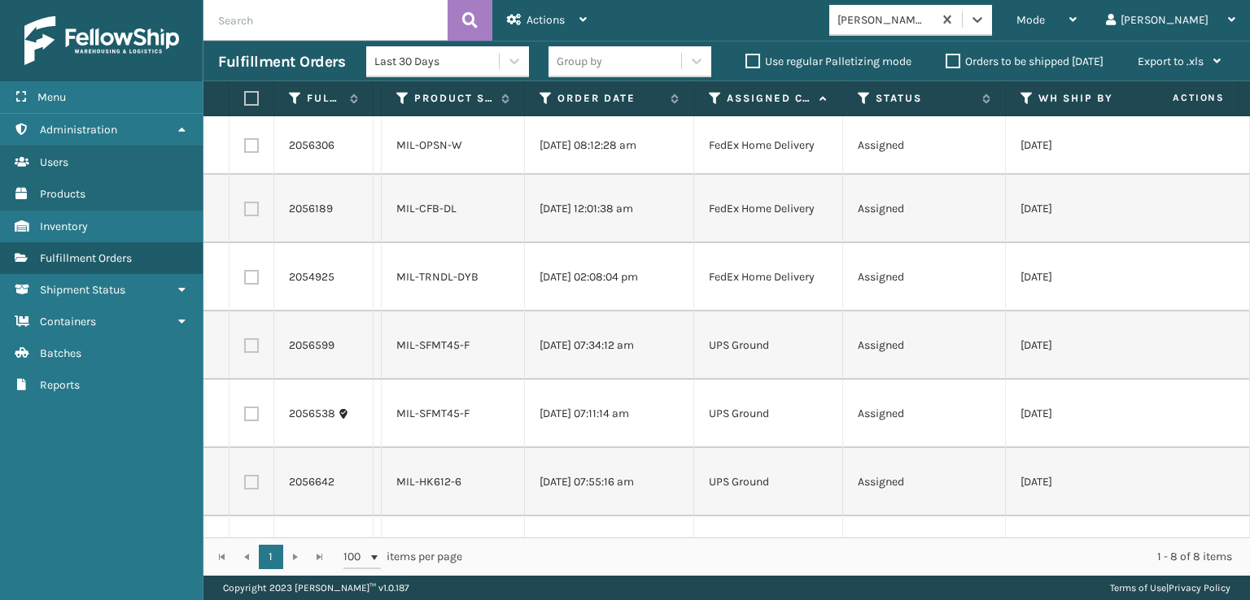
click at [248, 98] on label at bounding box center [249, 98] width 10 height 15
click at [245, 98] on input "checkbox" at bounding box center [244, 99] width 1 height 11
checkbox input "true"
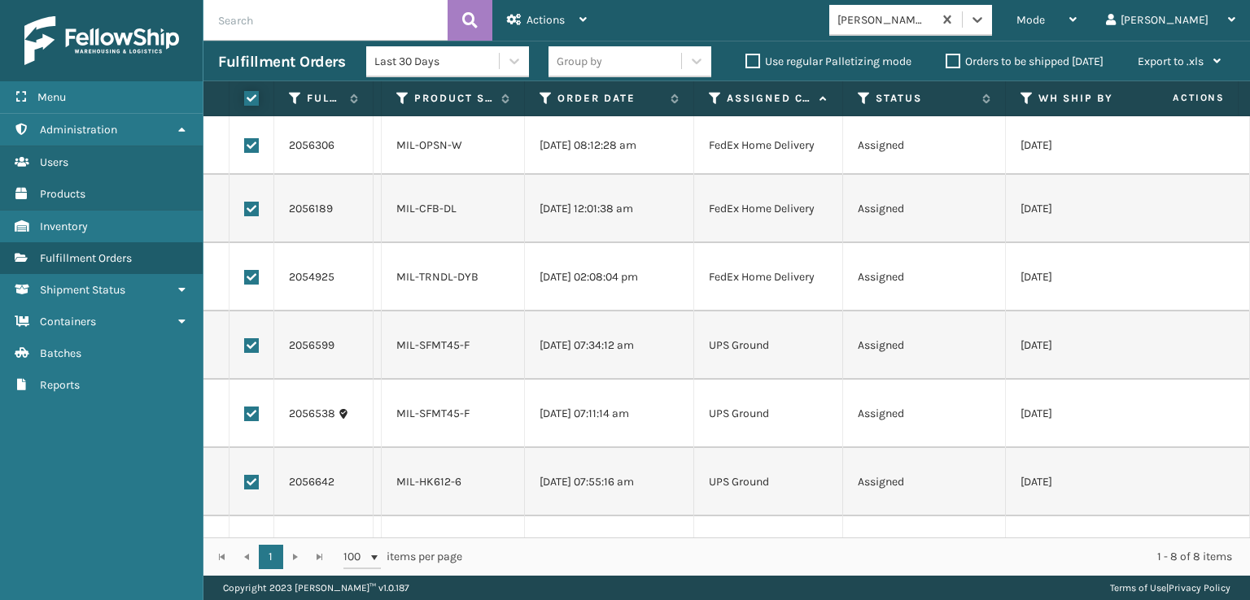
checkbox input "true"
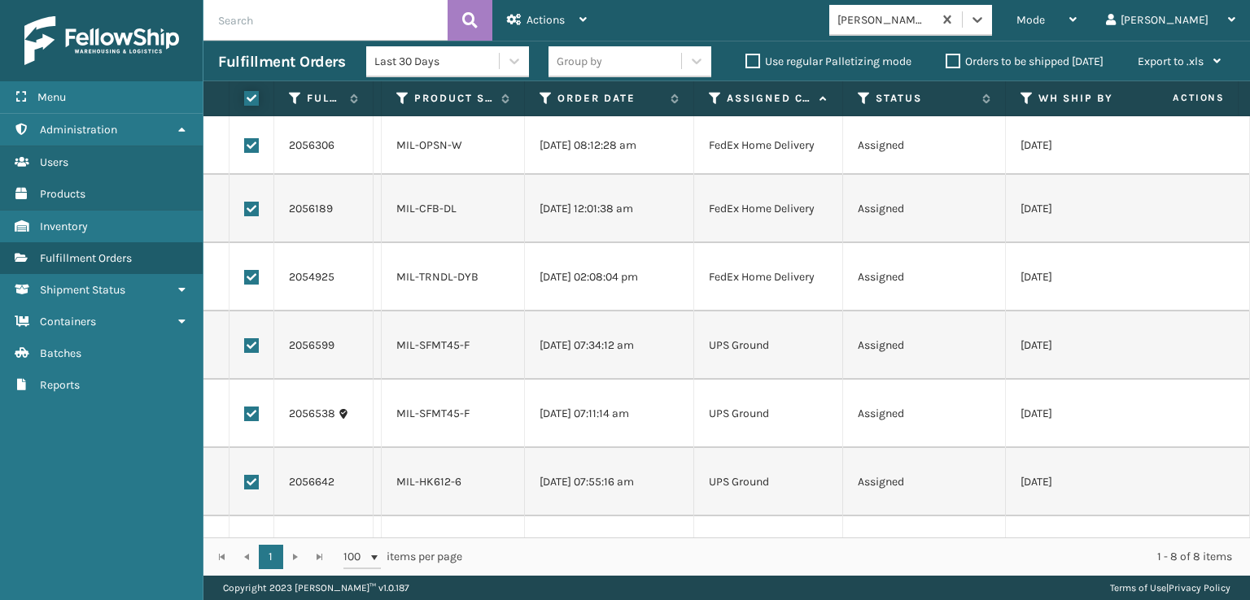
checkbox input "true"
click at [251, 143] on label at bounding box center [251, 145] width 15 height 15
click at [245, 143] on input "checkbox" at bounding box center [244, 143] width 1 height 11
checkbox input "false"
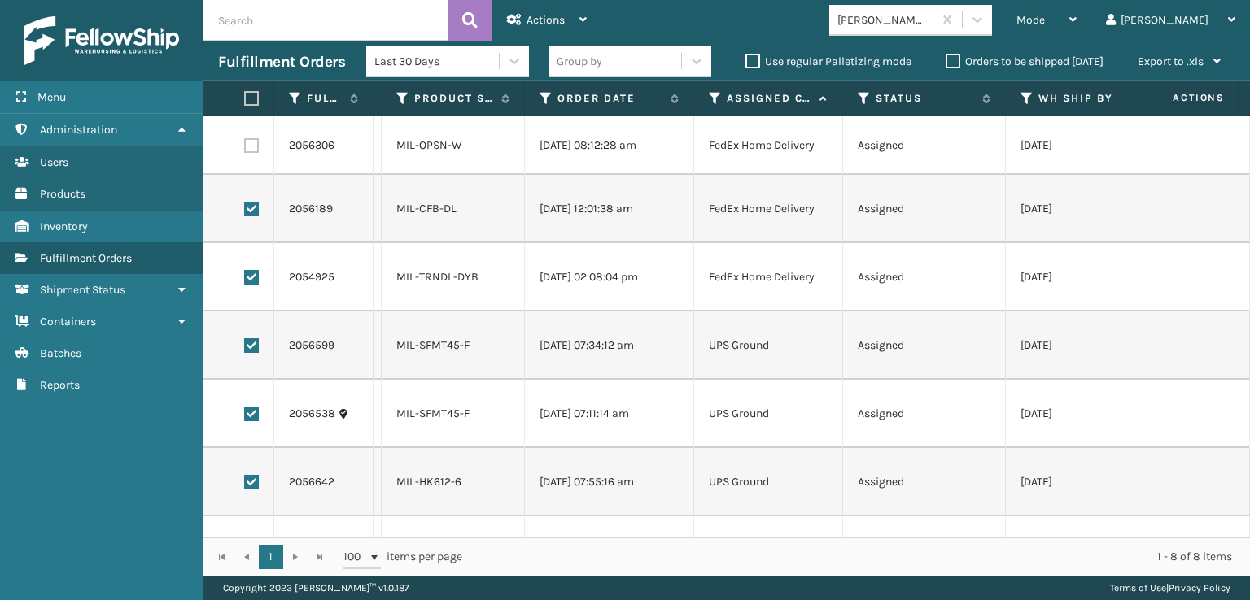
click at [255, 203] on label at bounding box center [251, 209] width 15 height 15
click at [245, 203] on input "checkbox" at bounding box center [244, 207] width 1 height 11
checkbox input "false"
click at [257, 272] on label at bounding box center [251, 277] width 15 height 15
click at [245, 272] on input "checkbox" at bounding box center [244, 275] width 1 height 11
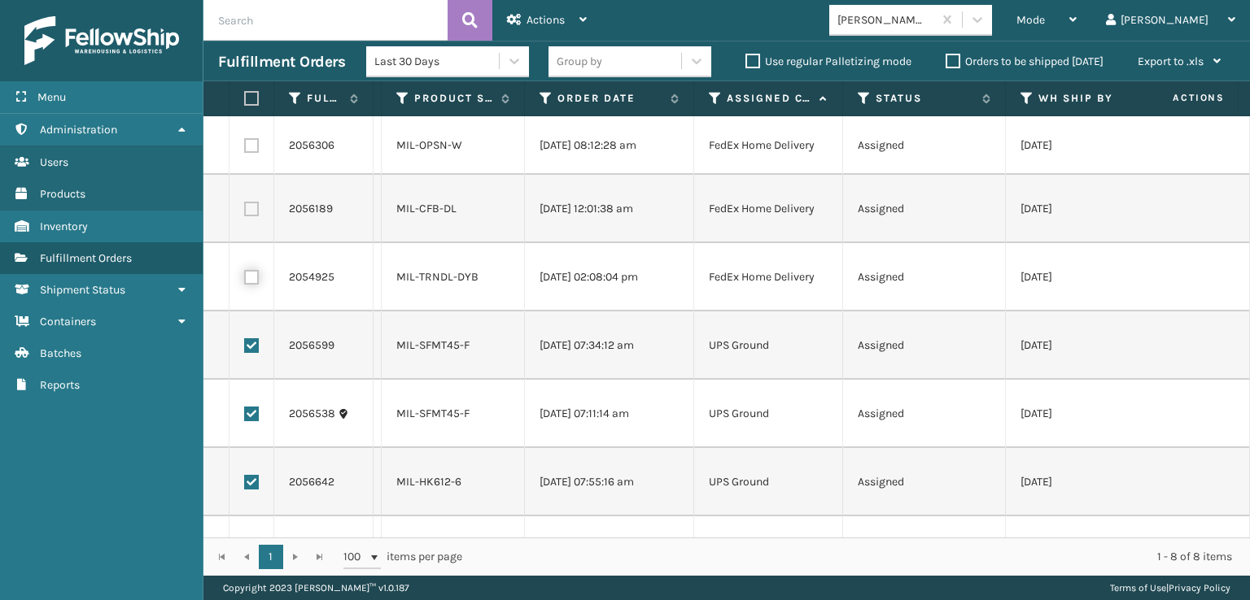
checkbox input "false"
click at [583, 18] on icon at bounding box center [582, 19] width 7 height 11
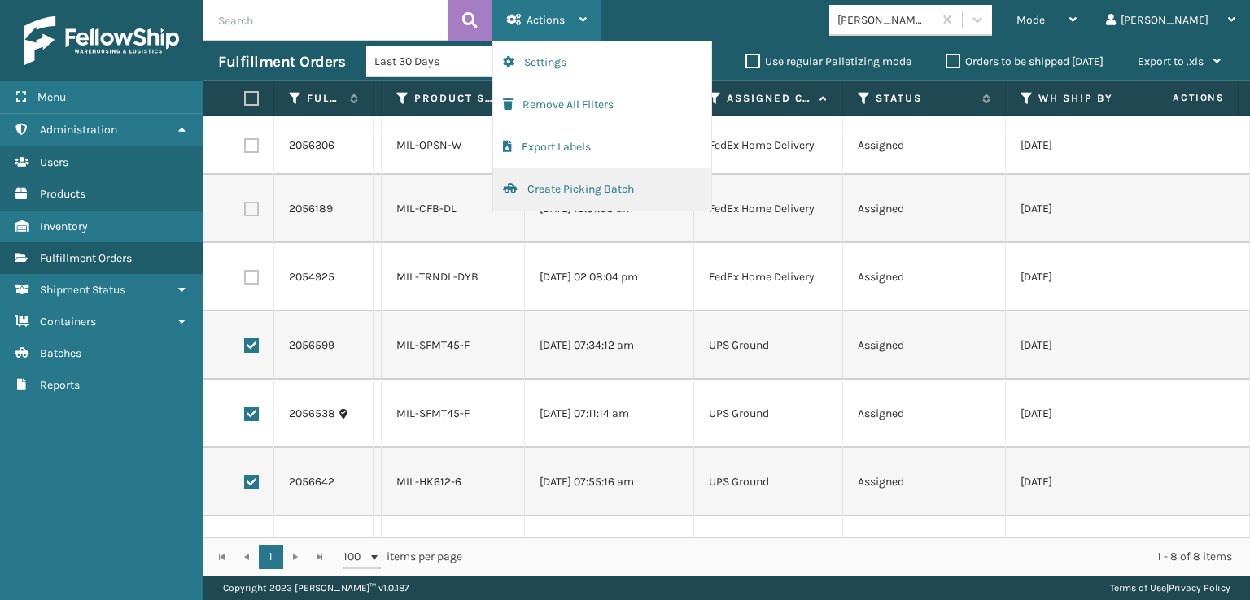
click at [613, 195] on button "Create Picking Batch" at bounding box center [602, 189] width 218 height 42
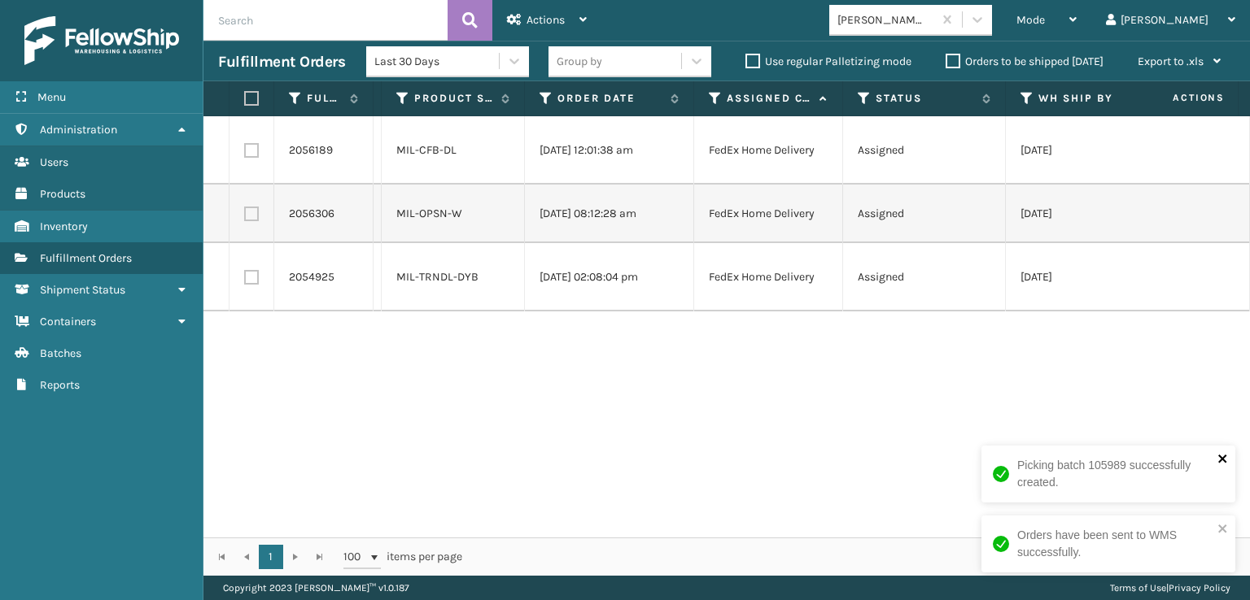
click at [1223, 460] on icon "close" at bounding box center [1222, 459] width 8 height 8
click at [1224, 528] on icon "close" at bounding box center [1222, 528] width 11 height 13
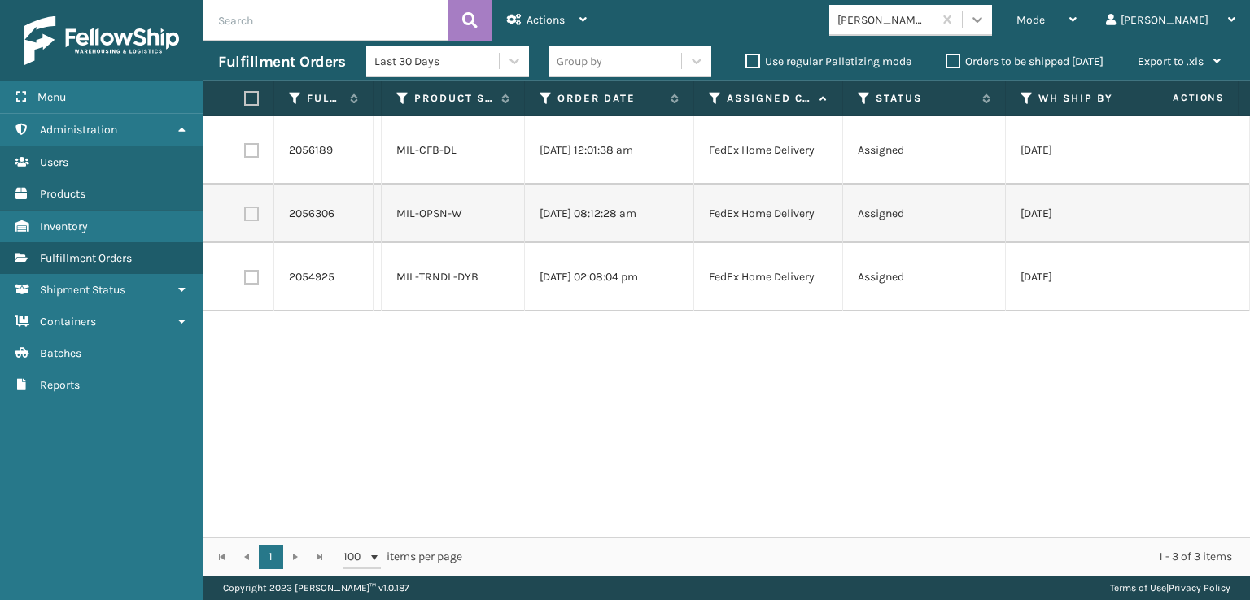
click at [985, 21] on icon at bounding box center [977, 19] width 16 height 16
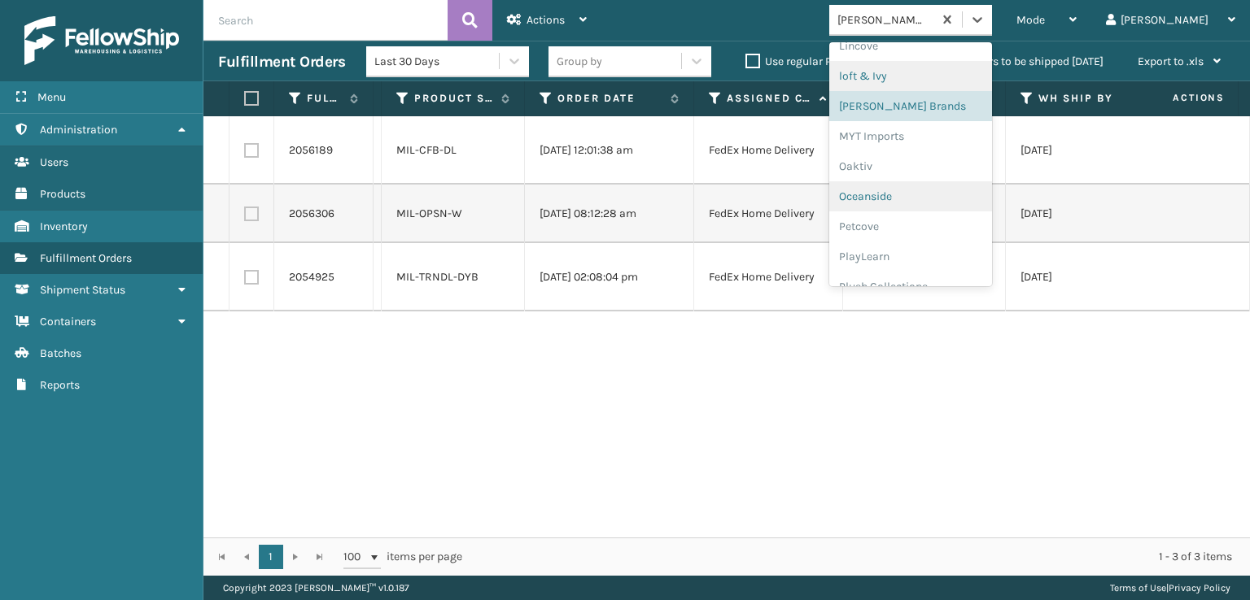
scroll to position [786, 0]
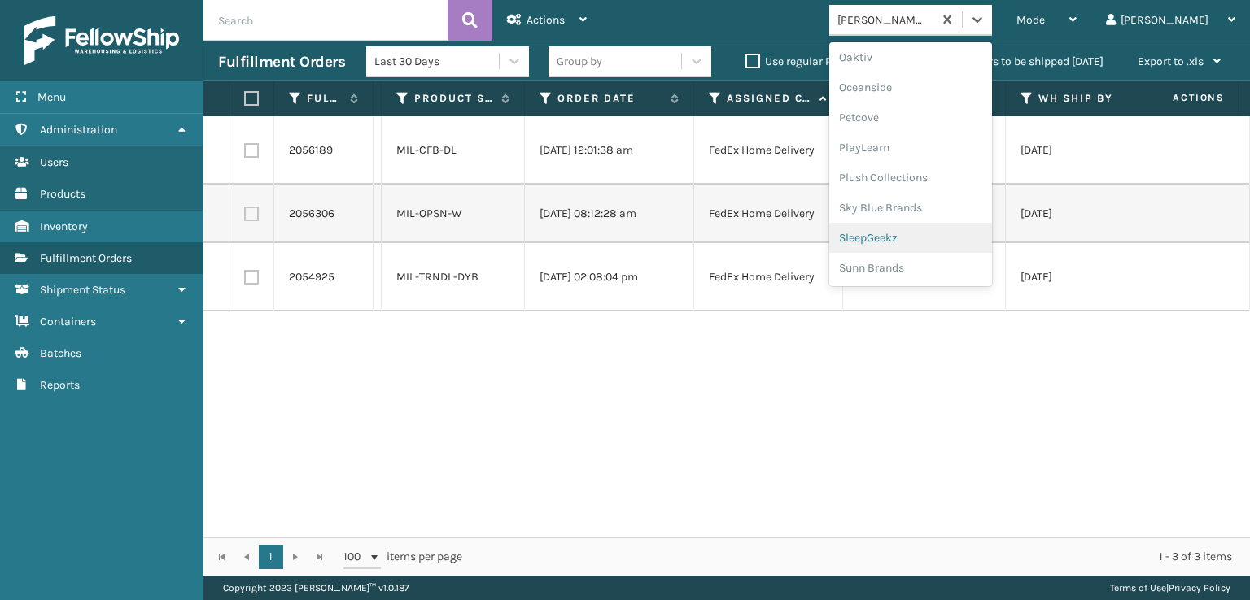
click at [963, 241] on div "SleepGeekz" at bounding box center [910, 238] width 163 height 30
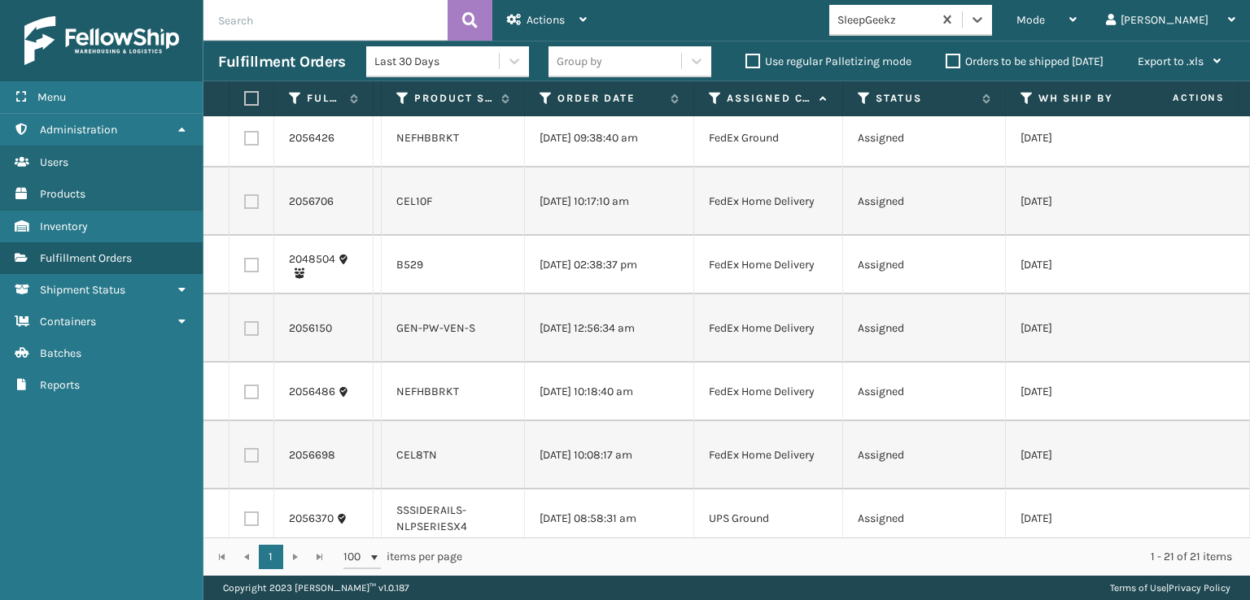
scroll to position [163, 0]
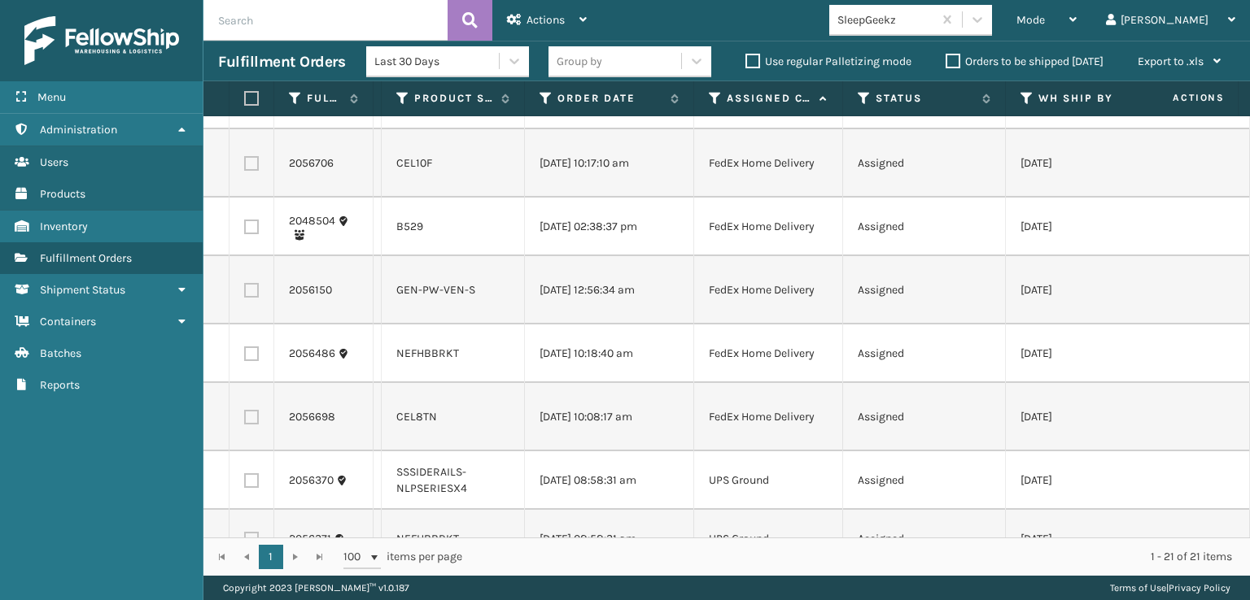
click at [251, 171] on label at bounding box center [251, 163] width 15 height 15
click at [245, 167] on input "checkbox" at bounding box center [244, 161] width 1 height 11
checkbox input "true"
click at [251, 425] on label at bounding box center [251, 417] width 15 height 15
click at [245, 421] on input "checkbox" at bounding box center [244, 415] width 1 height 11
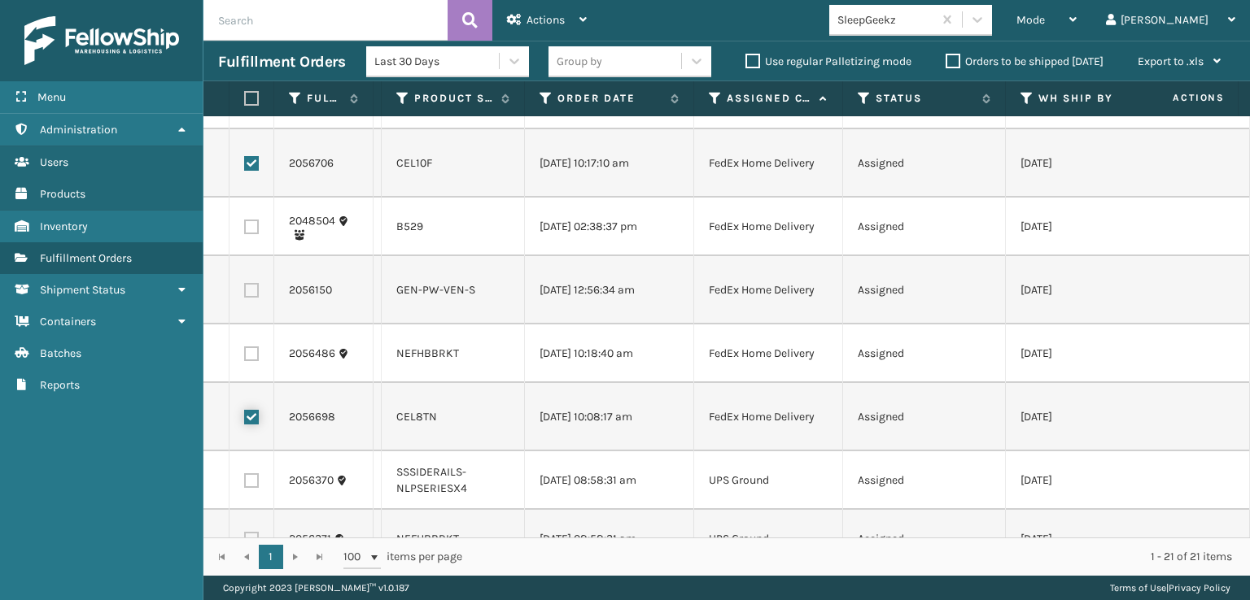
checkbox input "true"
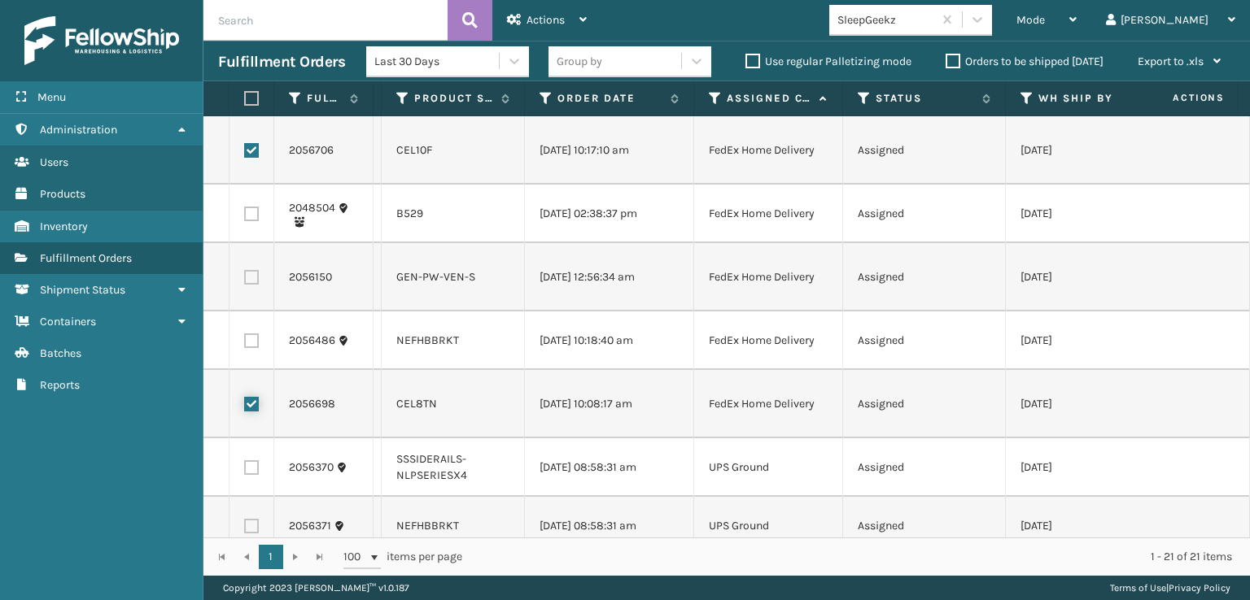
scroll to position [0, 0]
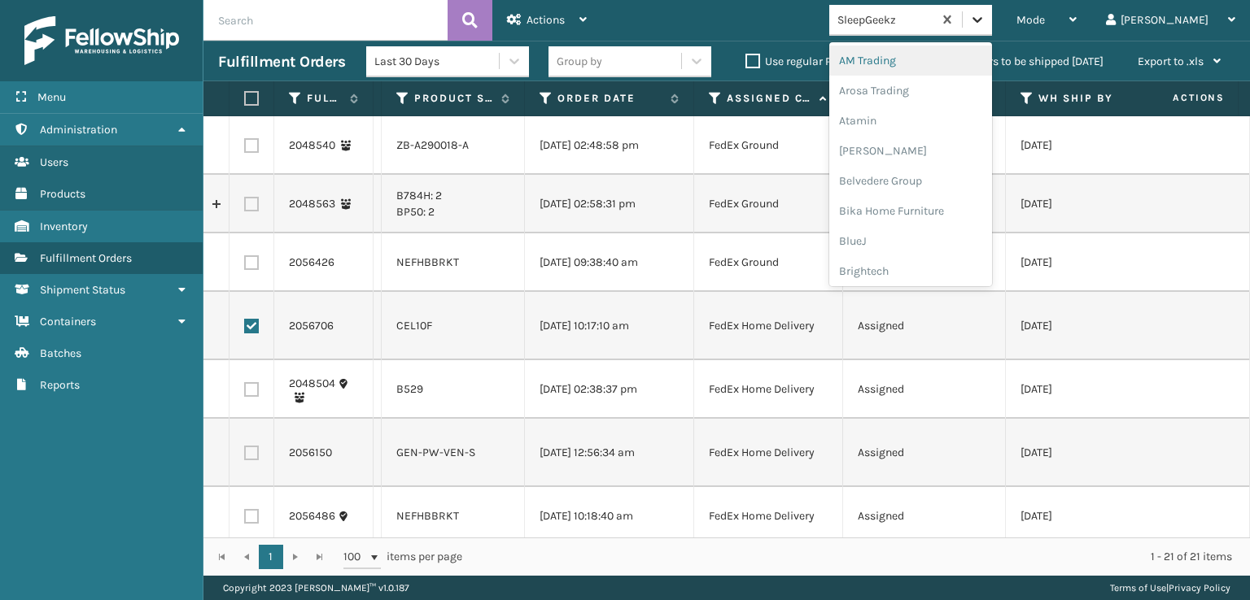
click at [992, 33] on div at bounding box center [976, 19] width 29 height 29
click at [950, 198] on div "FoamTex" at bounding box center [910, 208] width 163 height 30
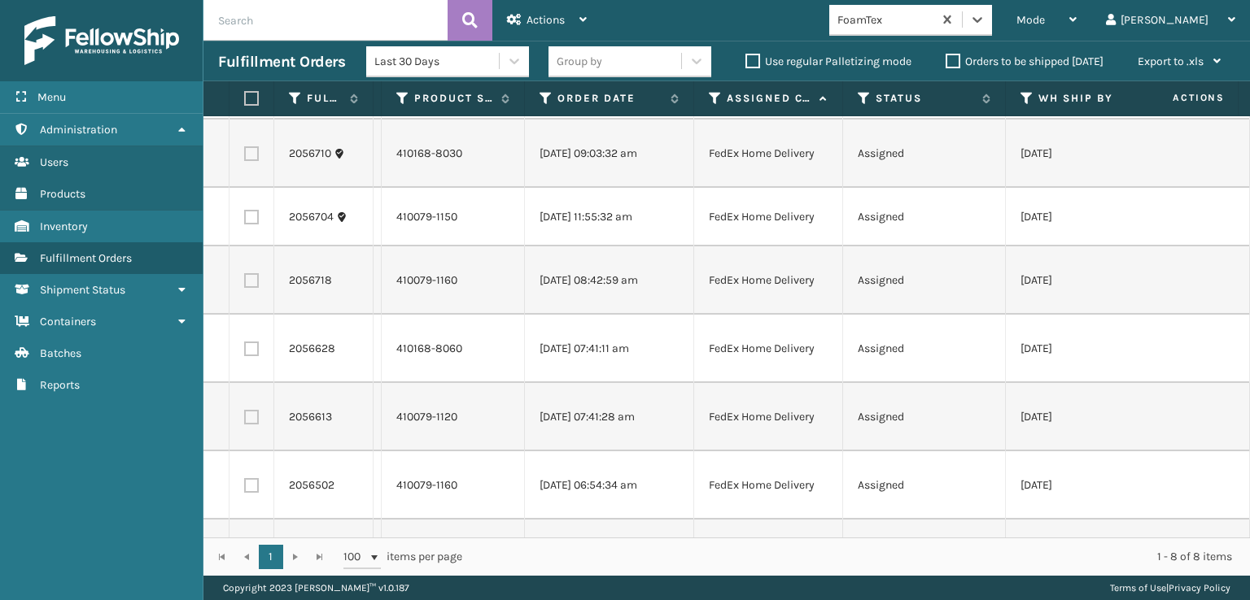
scroll to position [0, 0]
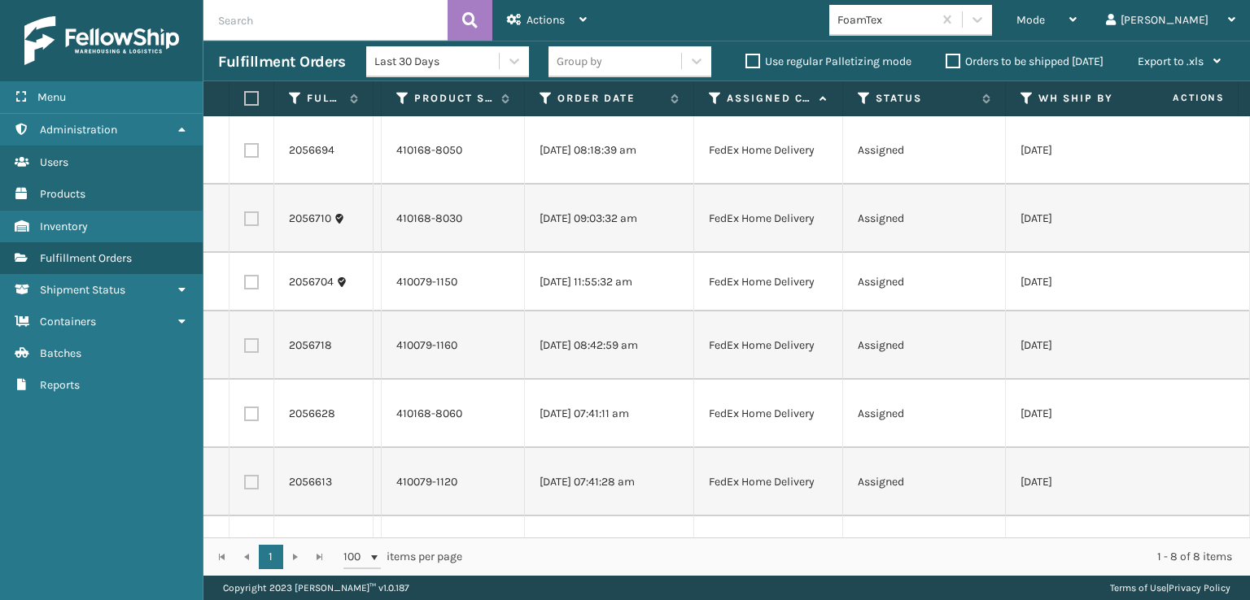
click at [250, 95] on label at bounding box center [249, 98] width 10 height 15
click at [245, 95] on input "checkbox" at bounding box center [244, 99] width 1 height 11
checkbox input "true"
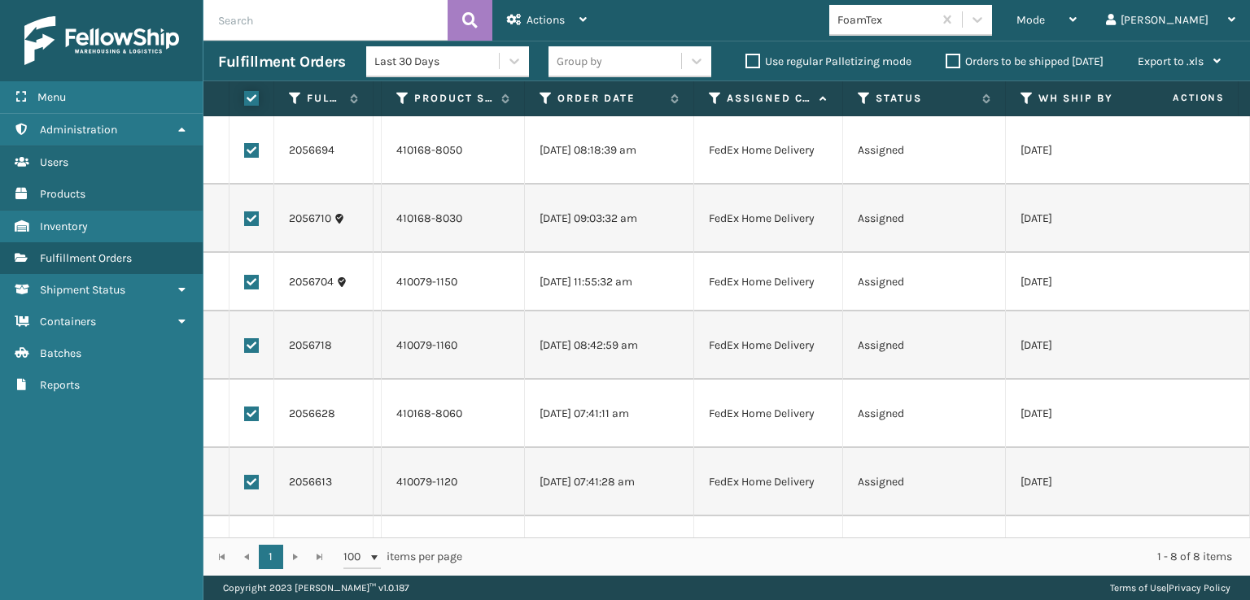
checkbox input "true"
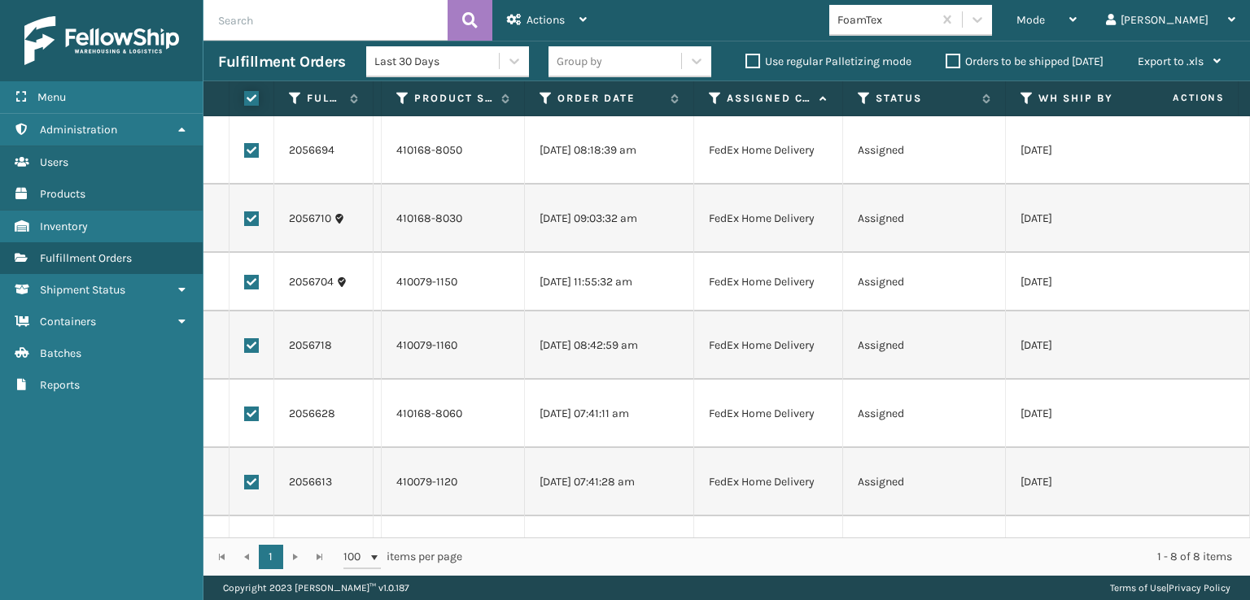
checkbox input "true"
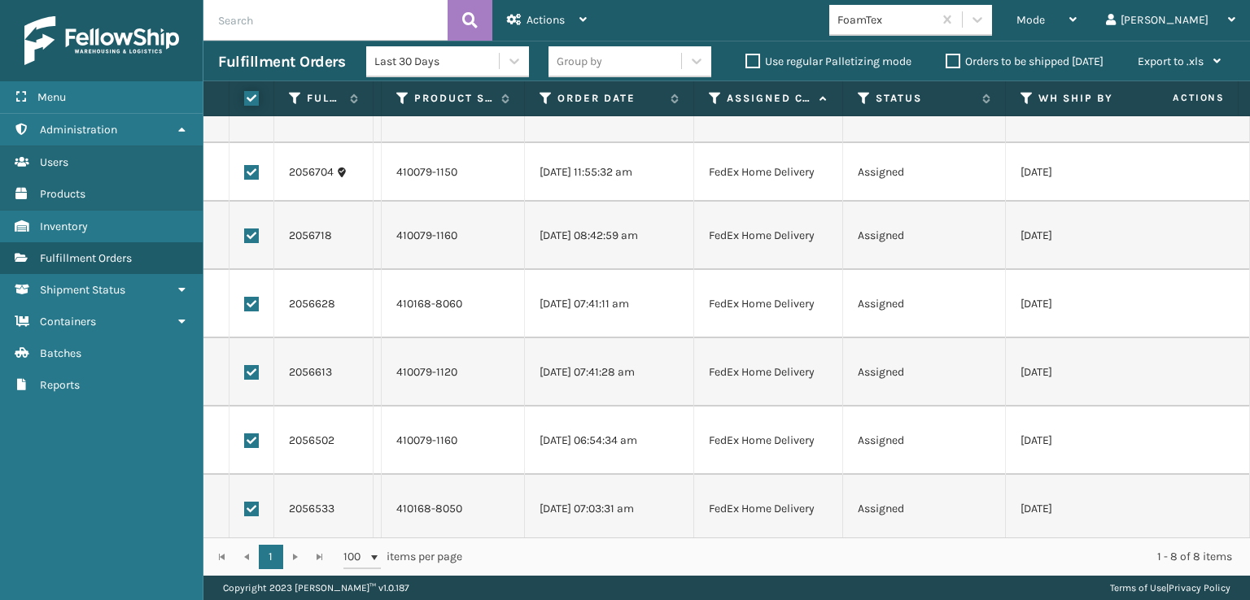
scroll to position [127, 0]
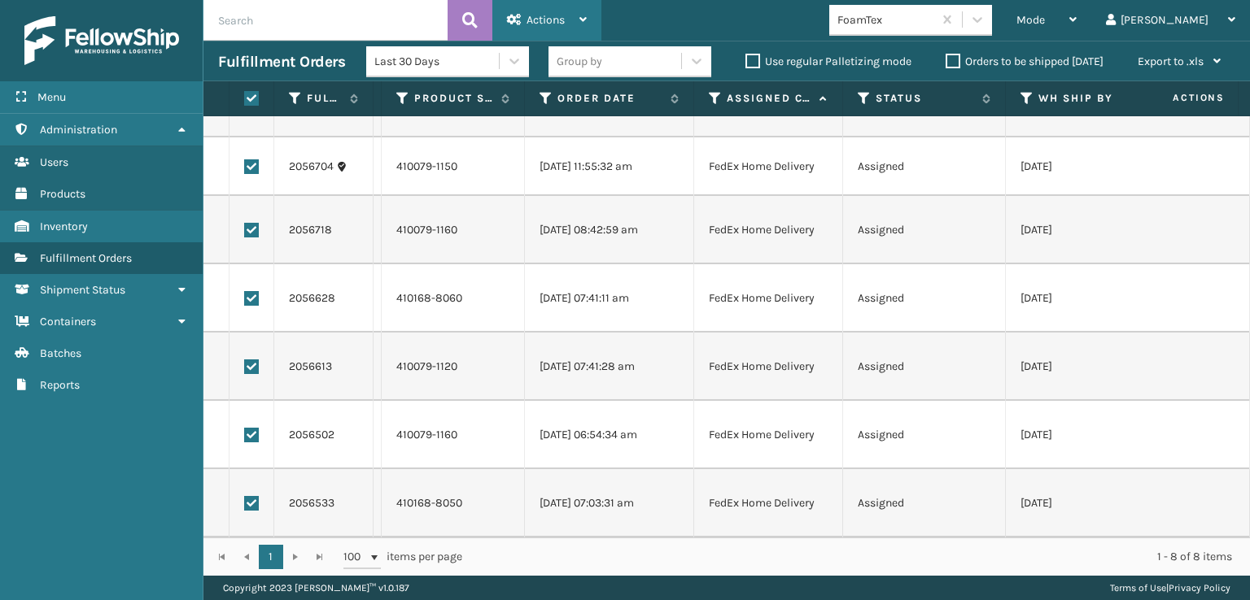
click at [535, 20] on span "Actions" at bounding box center [545, 20] width 38 height 14
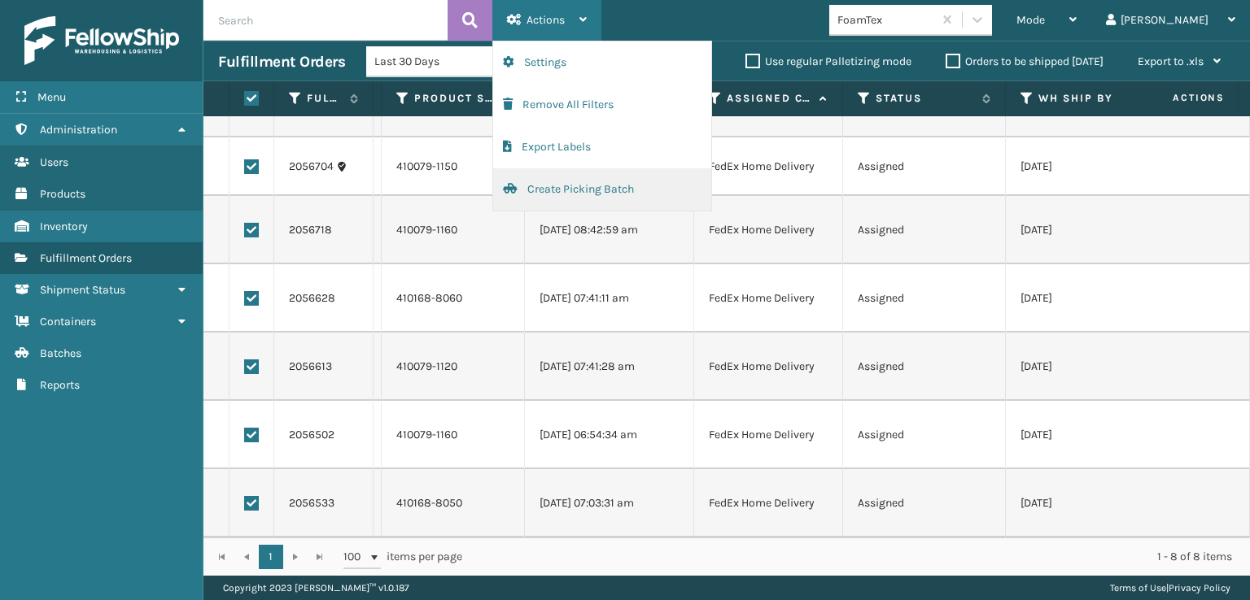
click at [591, 185] on button "Create Picking Batch" at bounding box center [602, 189] width 218 height 42
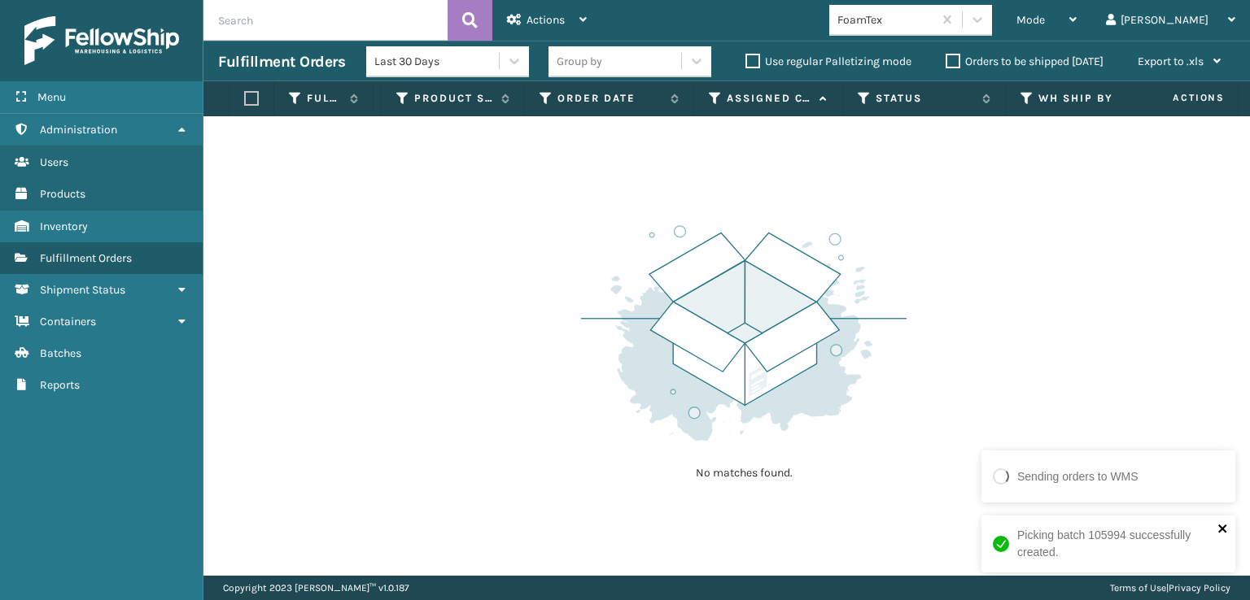
click at [1220, 531] on icon "close" at bounding box center [1222, 528] width 11 height 13
click at [985, 20] on icon at bounding box center [977, 19] width 16 height 16
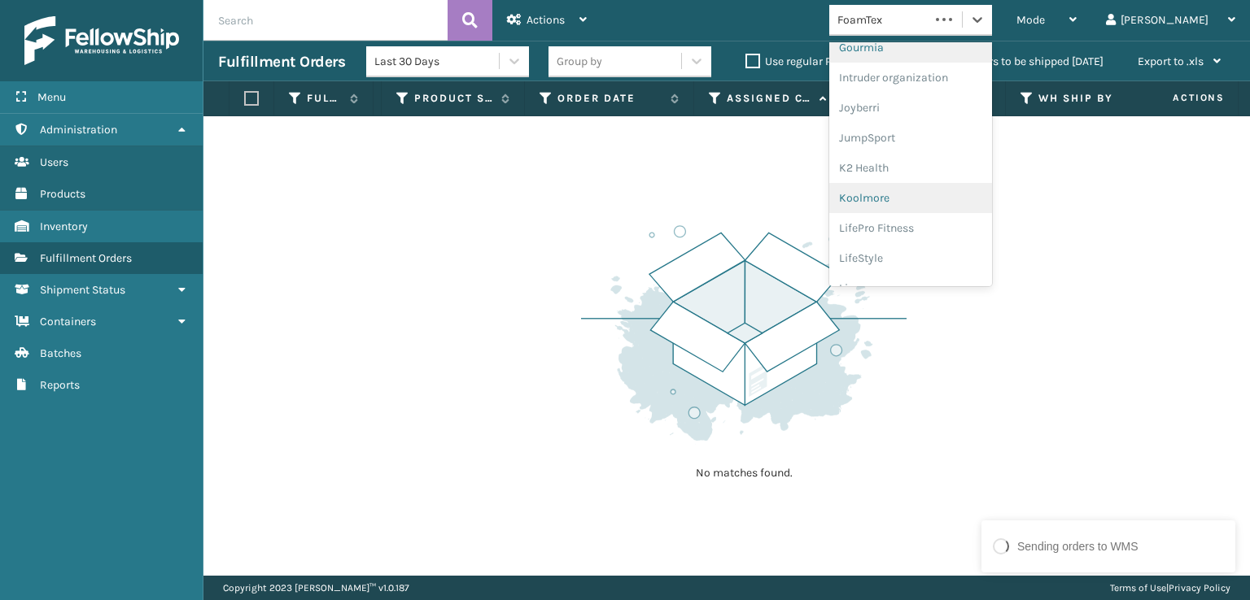
scroll to position [514, 0]
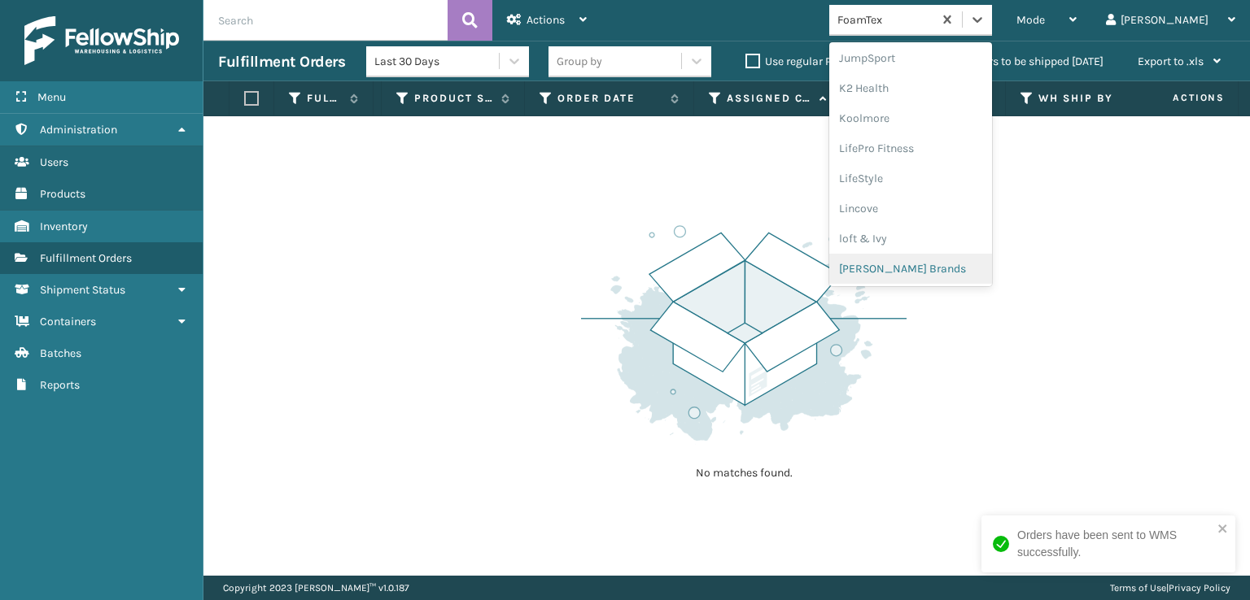
click at [972, 260] on div "[PERSON_NAME] Brands" at bounding box center [910, 269] width 163 height 30
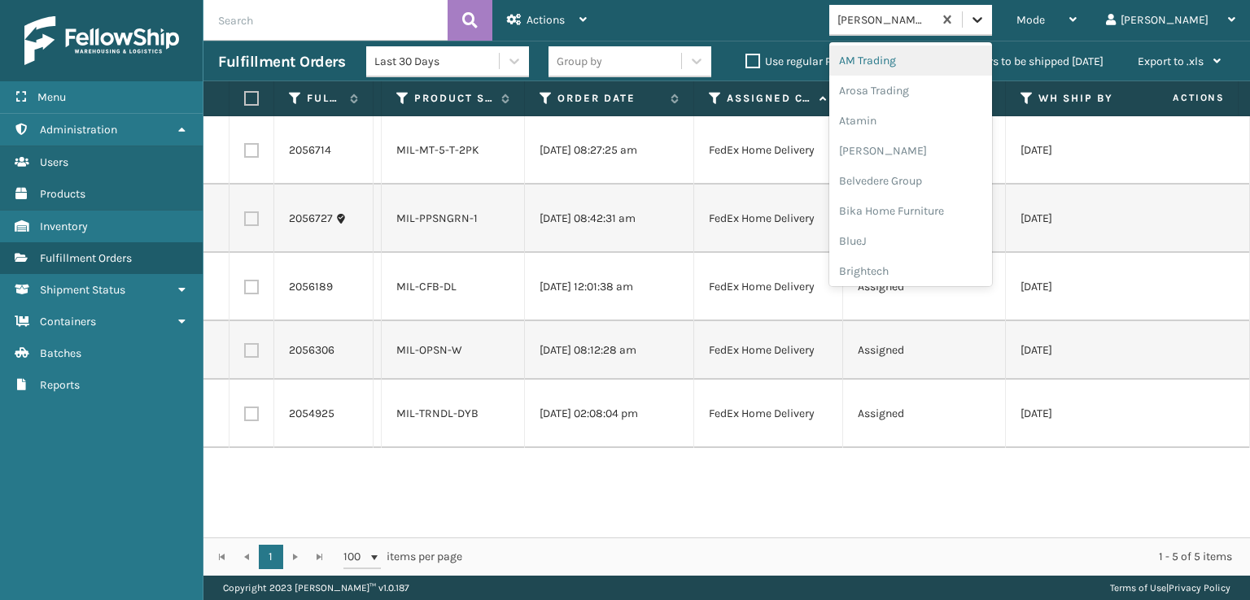
click at [992, 28] on div at bounding box center [976, 19] width 29 height 29
click at [932, 235] on div "SleepGeekz" at bounding box center [910, 238] width 163 height 30
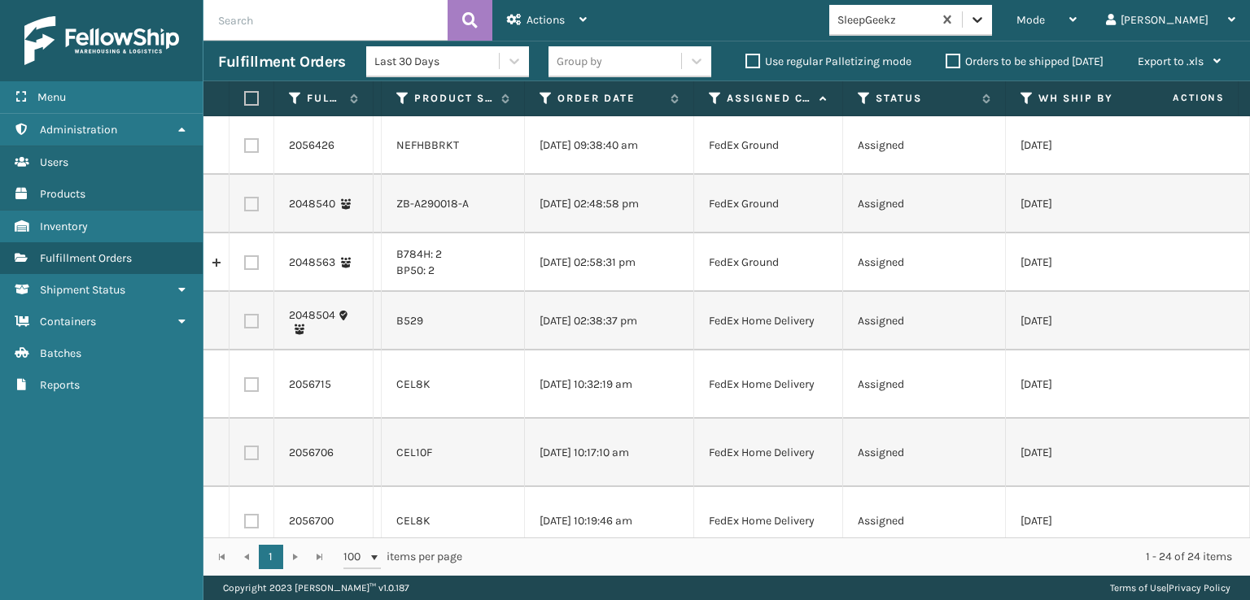
click at [985, 15] on icon at bounding box center [977, 19] width 16 height 16
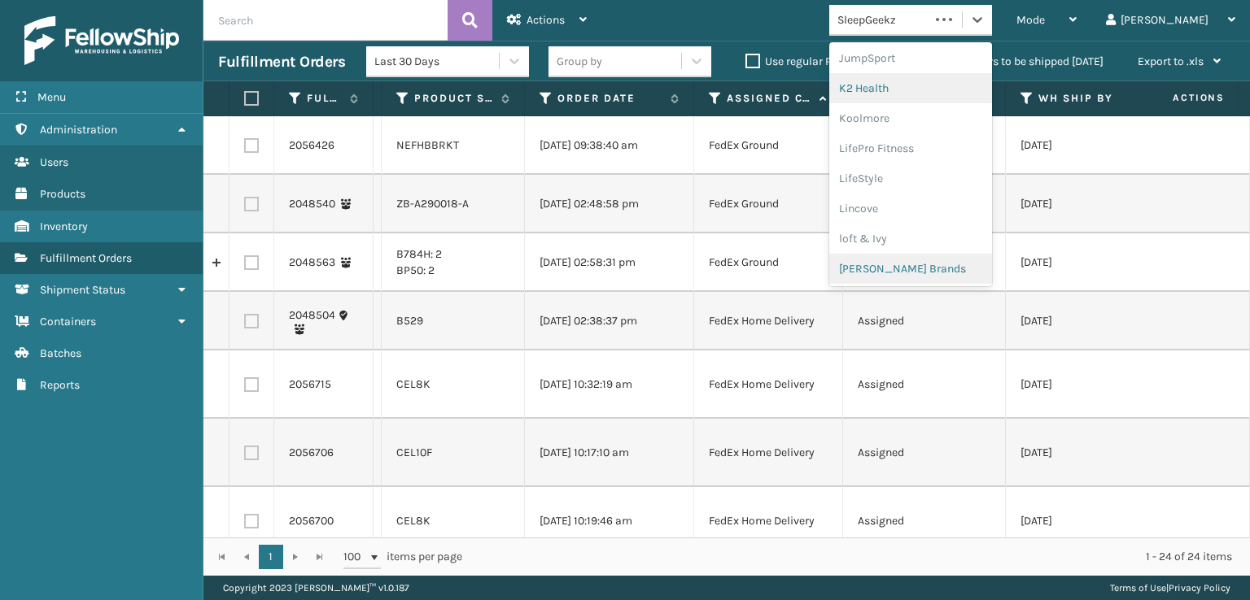
scroll to position [539, 0]
click at [948, 248] on div "[PERSON_NAME] Brands" at bounding box center [910, 244] width 163 height 30
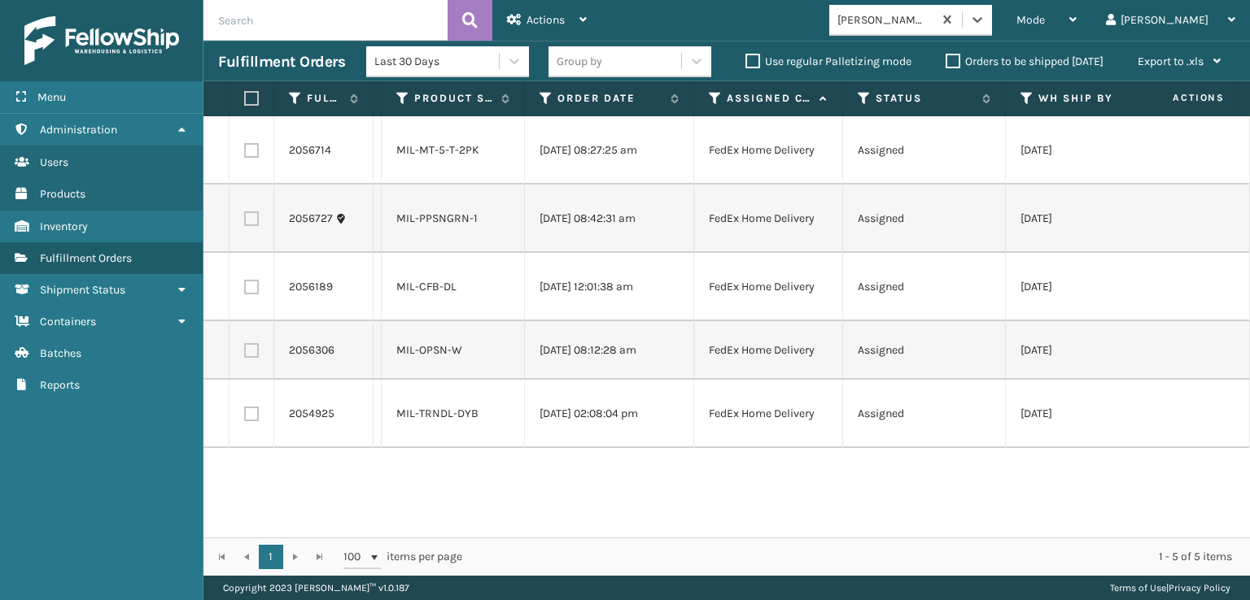
click at [242, 90] on th at bounding box center [251, 98] width 45 height 35
click at [251, 95] on label at bounding box center [249, 98] width 10 height 15
click at [245, 95] on input "checkbox" at bounding box center [244, 99] width 1 height 11
checkbox input "true"
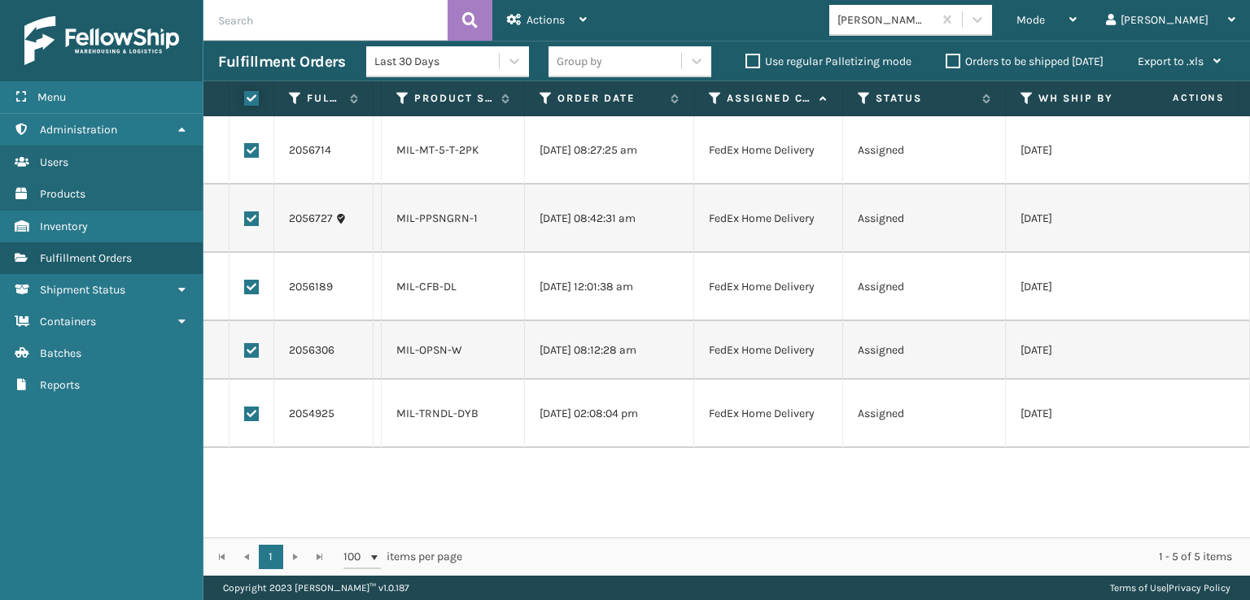
checkbox input "true"
click at [569, 40] on div "Actions" at bounding box center [547, 20] width 80 height 41
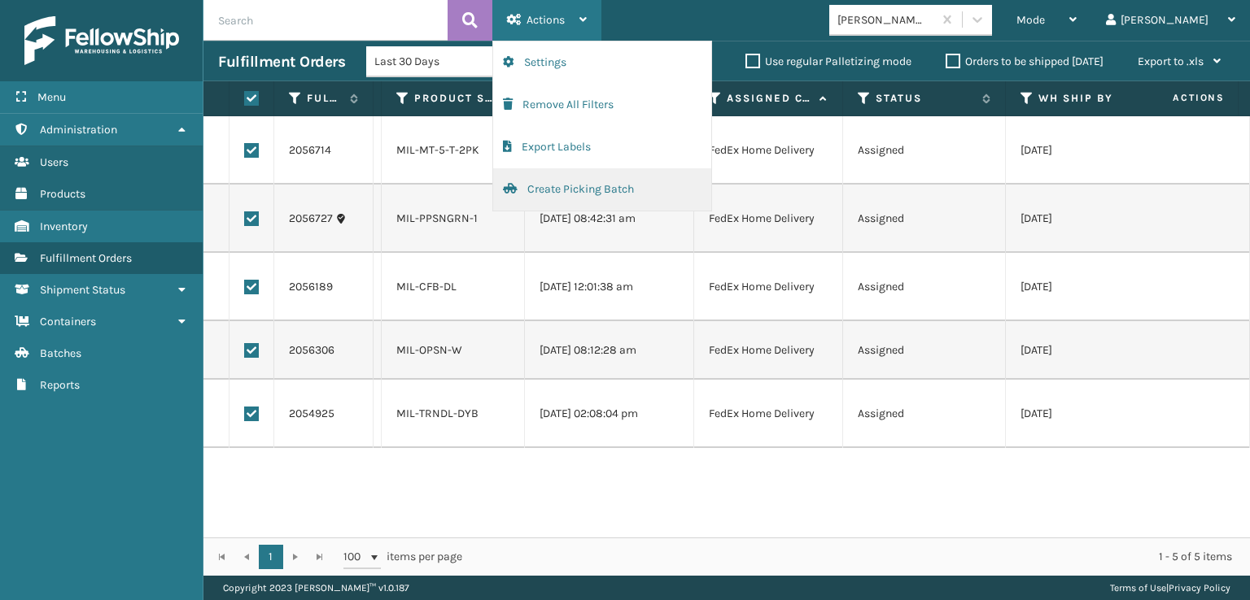
click at [575, 180] on button "Create Picking Batch" at bounding box center [602, 189] width 218 height 42
